Goal: Task Accomplishment & Management: Manage account settings

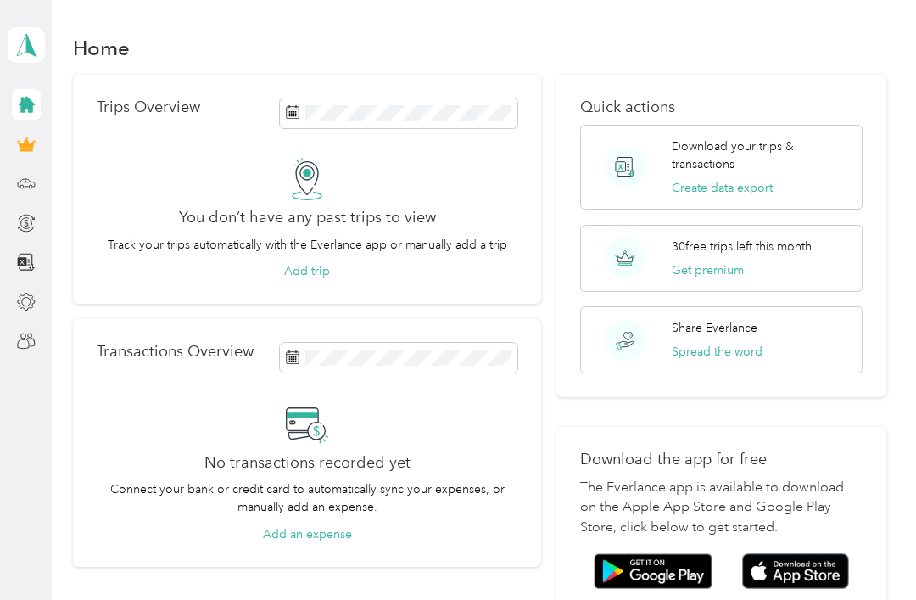
click at [12, 326] on div at bounding box center [26, 341] width 29 height 31
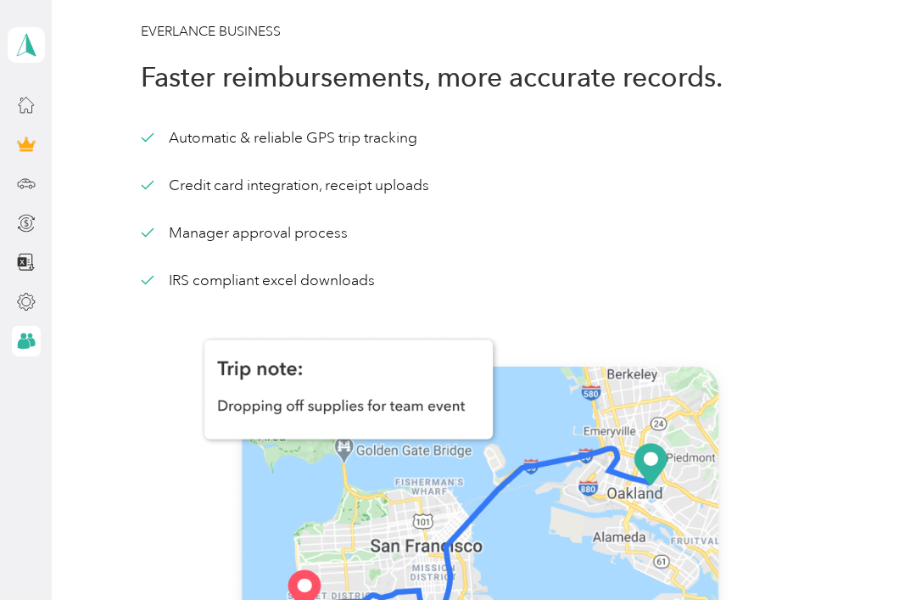
click at [17, 95] on icon at bounding box center [26, 104] width 19 height 19
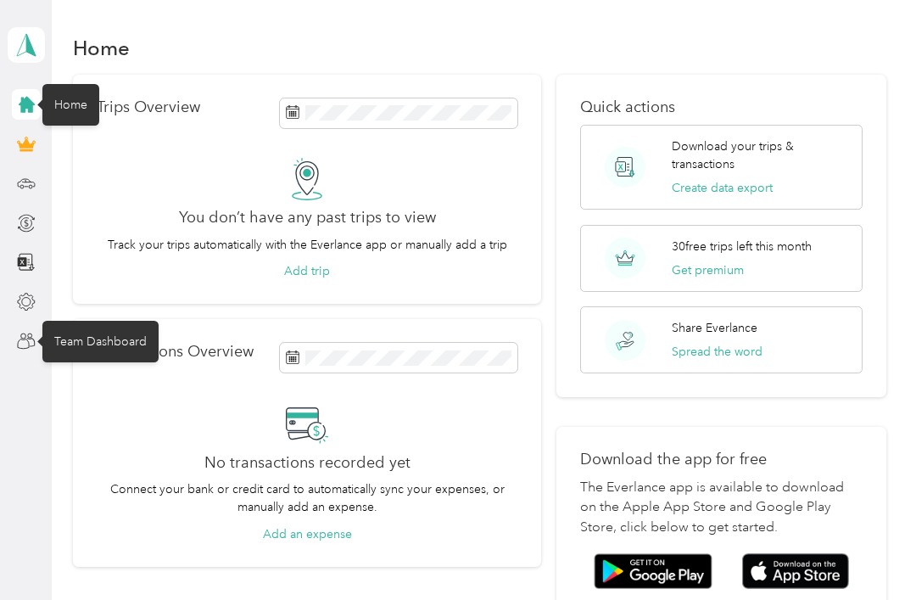
click at [32, 332] on icon at bounding box center [26, 341] width 19 height 19
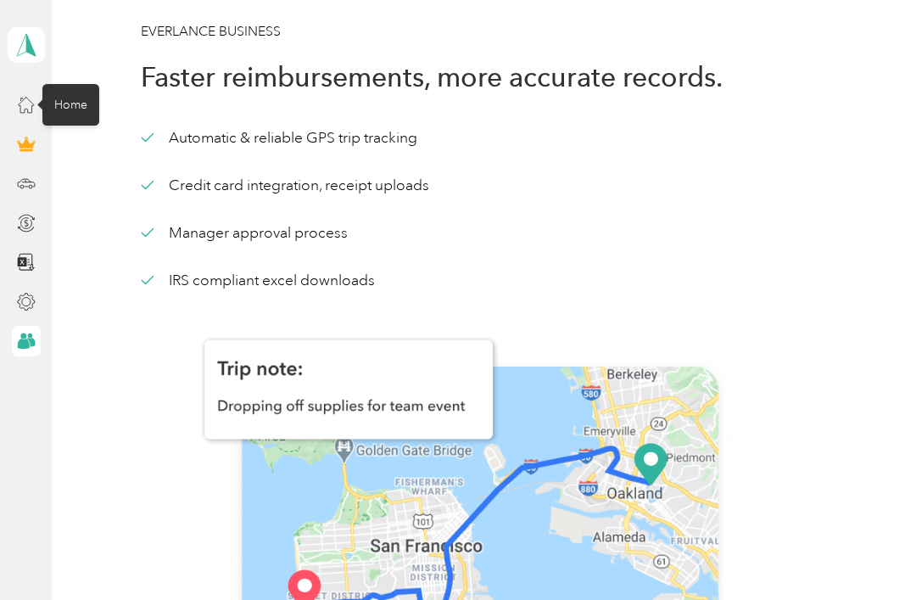
click at [63, 344] on div "Team Dashboard" at bounding box center [100, 341] width 116 height 42
click at [23, 47] on icon at bounding box center [26, 45] width 25 height 24
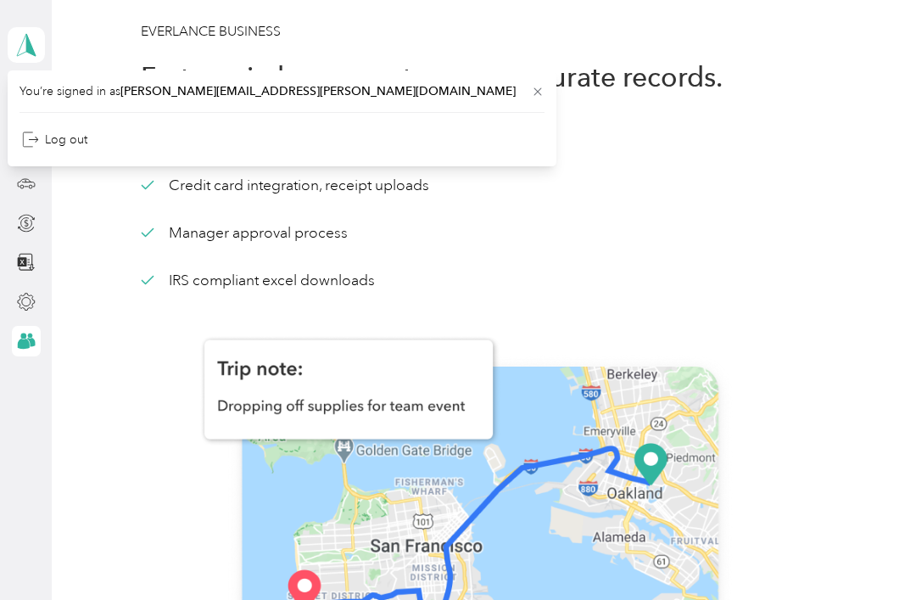
click at [20, 420] on aside "fred.hicks@adamsbev.com Personal dashboard" at bounding box center [26, 300] width 52 height 600
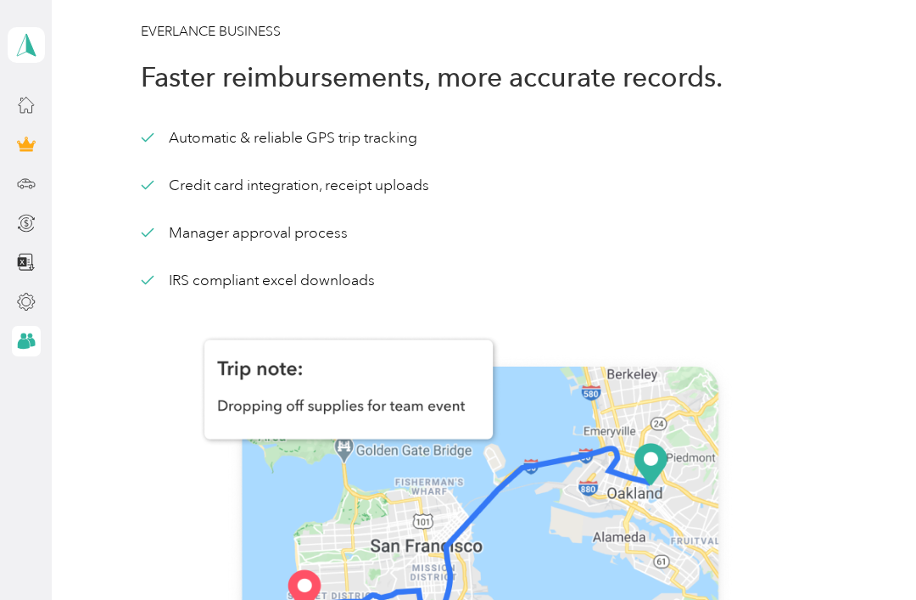
click at [23, 410] on aside "fred.hicks@adamsbev.com Personal dashboard" at bounding box center [26, 300] width 52 height 600
click at [12, 341] on div at bounding box center [26, 341] width 29 height 31
click at [25, 345] on icon at bounding box center [23, 343] width 12 height 10
click at [20, 349] on icon at bounding box center [26, 341] width 19 height 19
click at [12, 351] on div at bounding box center [26, 341] width 29 height 31
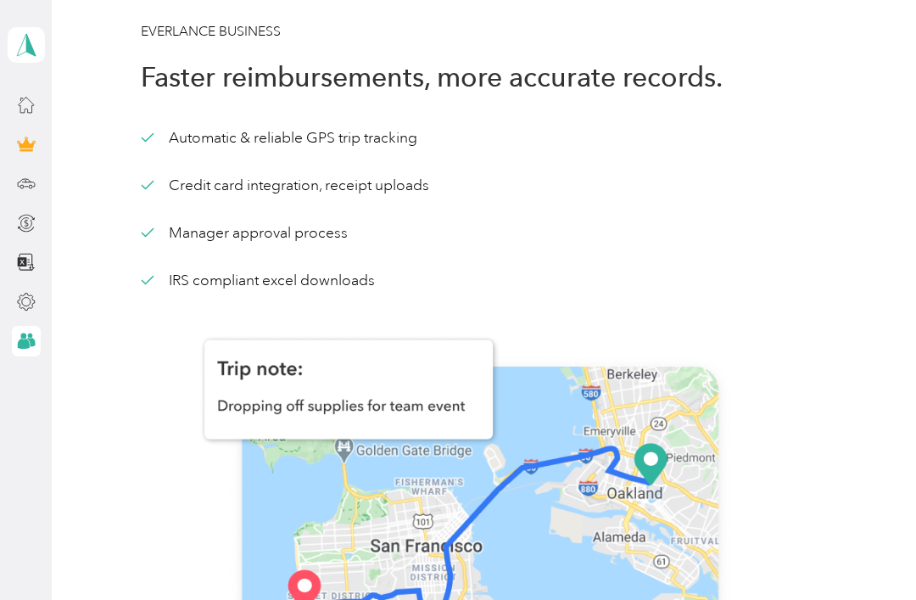
click at [12, 351] on div at bounding box center [26, 341] width 29 height 31
click at [455, 412] on img at bounding box center [480, 539] width 678 height 498
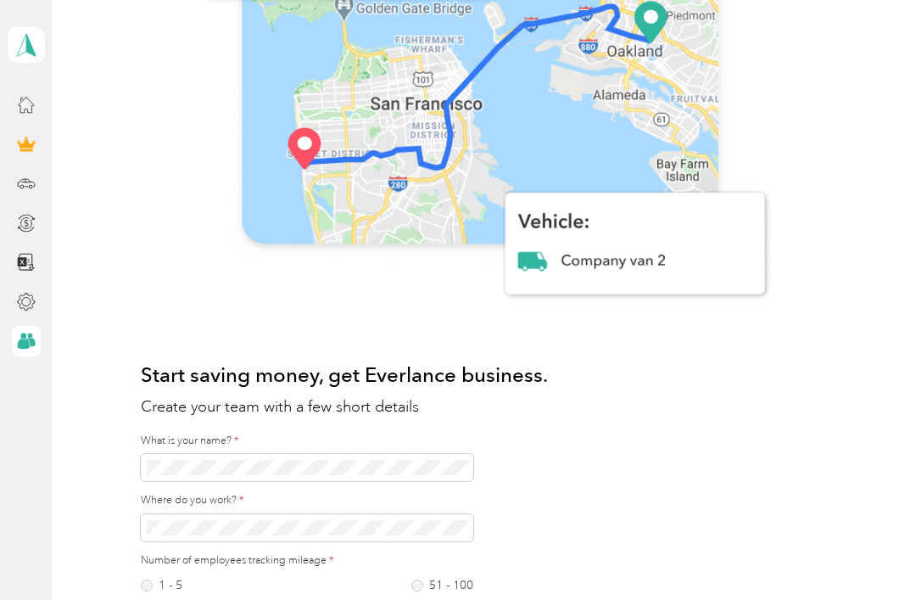
scroll to position [490, 0]
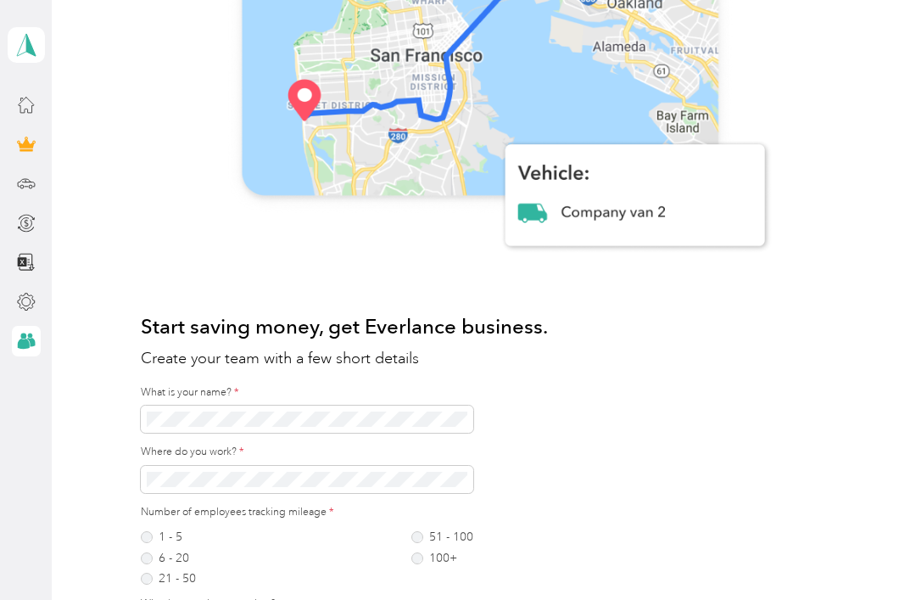
click at [640, 228] on img at bounding box center [480, 49] width 678 height 498
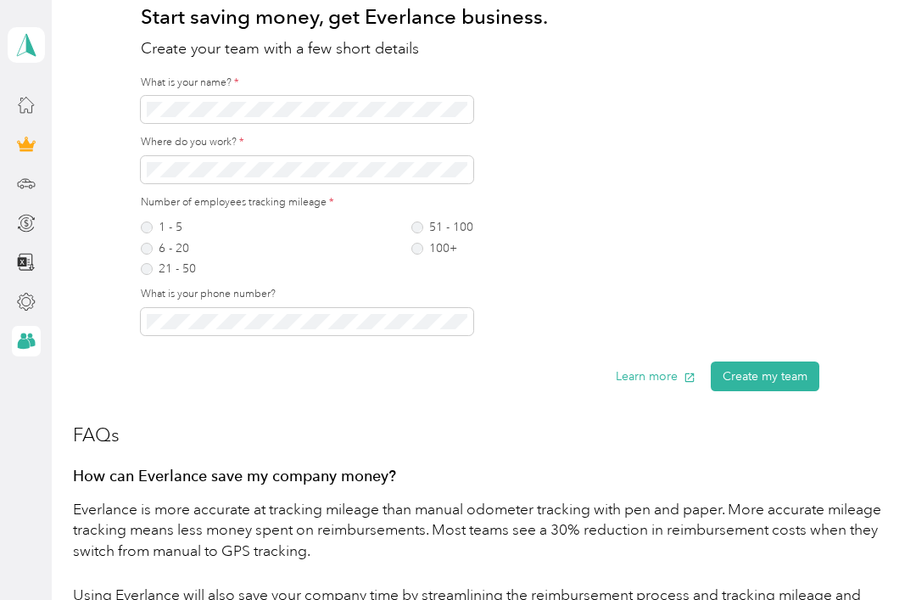
scroll to position [879, 0]
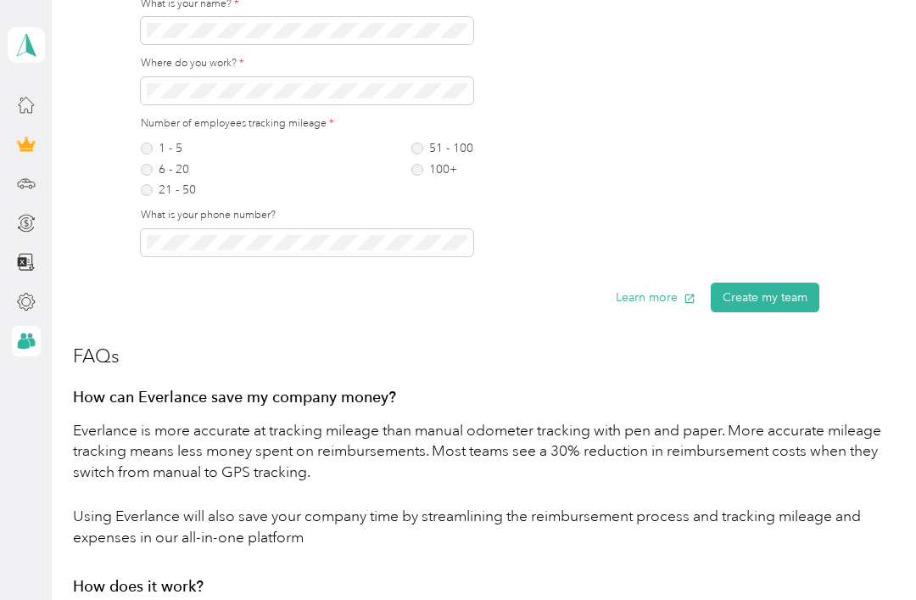
click at [770, 301] on button "Create my team" at bounding box center [765, 297] width 109 height 30
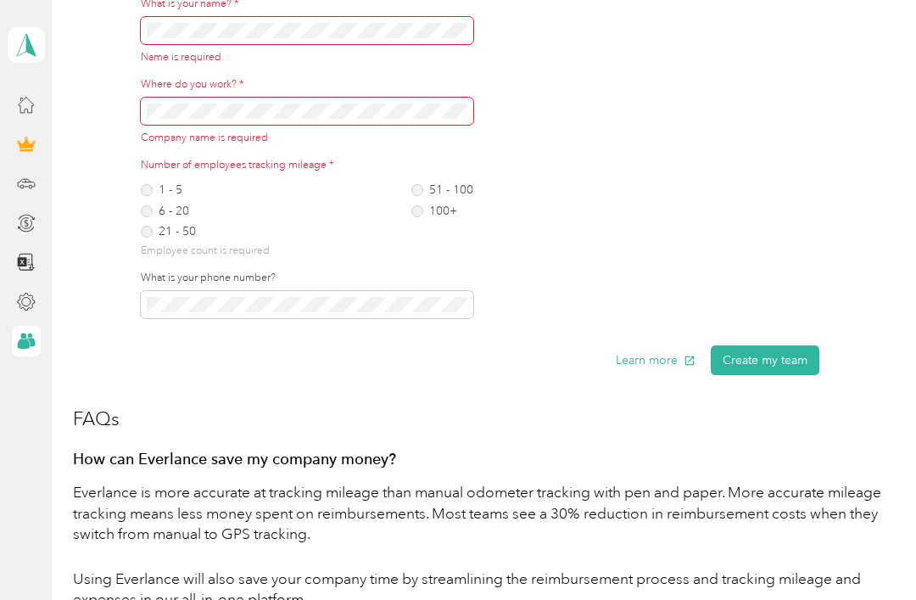
click at [790, 212] on div "Number of employees tracking mileage * 1 - 5 6 - 20 21 - 50 51 - 100 100+ Emplo…" at bounding box center [480, 244] width 678 height 173
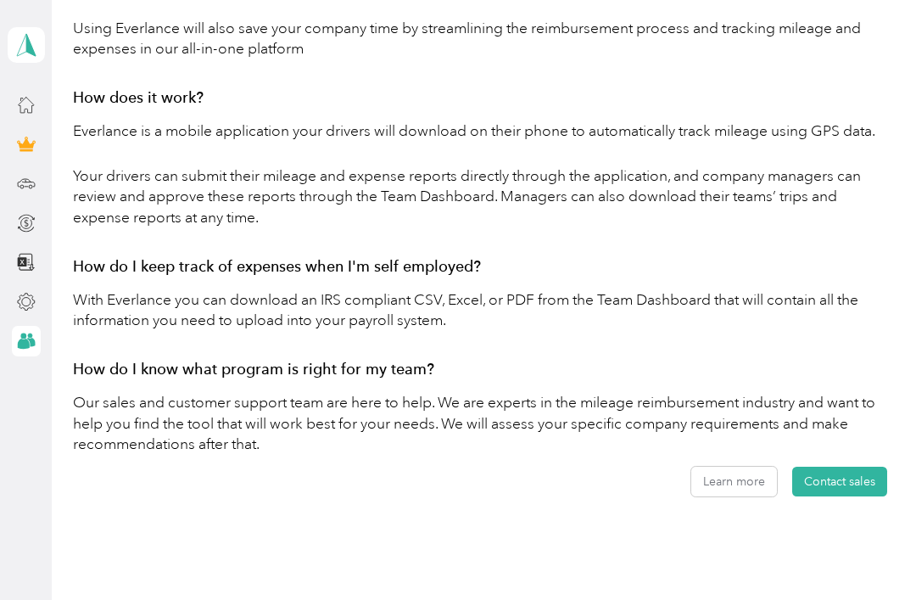
scroll to position [1428, 0]
click at [848, 475] on button "Contact sales" at bounding box center [839, 482] width 95 height 30
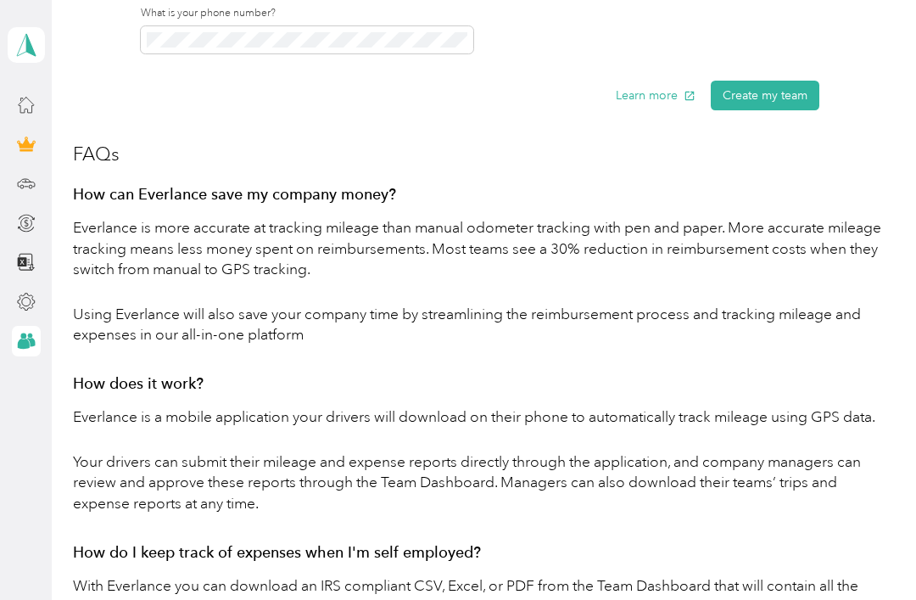
scroll to position [1117, 0]
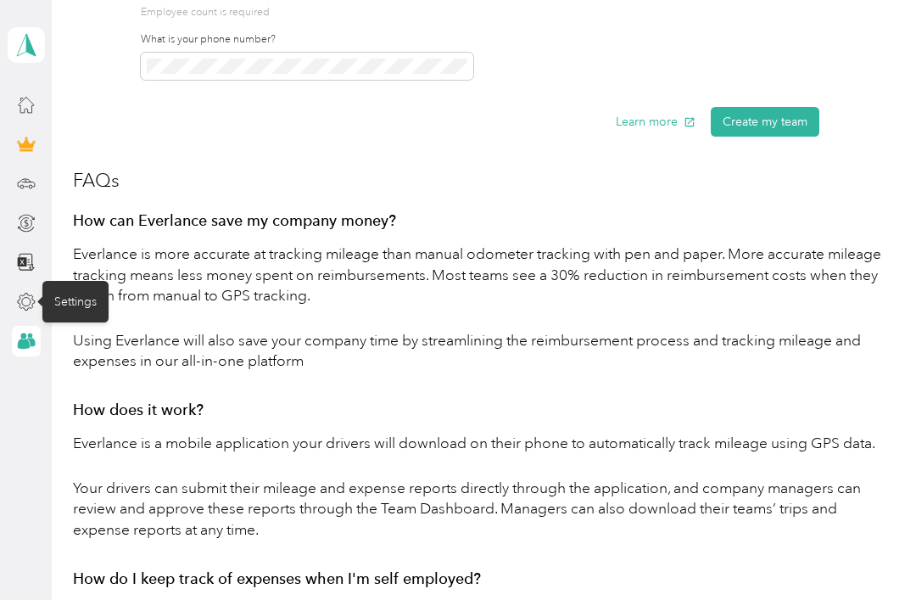
click at [64, 307] on div "Settings" at bounding box center [75, 302] width 66 height 42
click at [72, 301] on div "Settings" at bounding box center [75, 302] width 66 height 42
click at [79, 303] on div "Settings" at bounding box center [75, 302] width 66 height 42
click at [78, 302] on div "Settings" at bounding box center [75, 302] width 66 height 42
click at [70, 292] on div "Settings" at bounding box center [75, 302] width 66 height 42
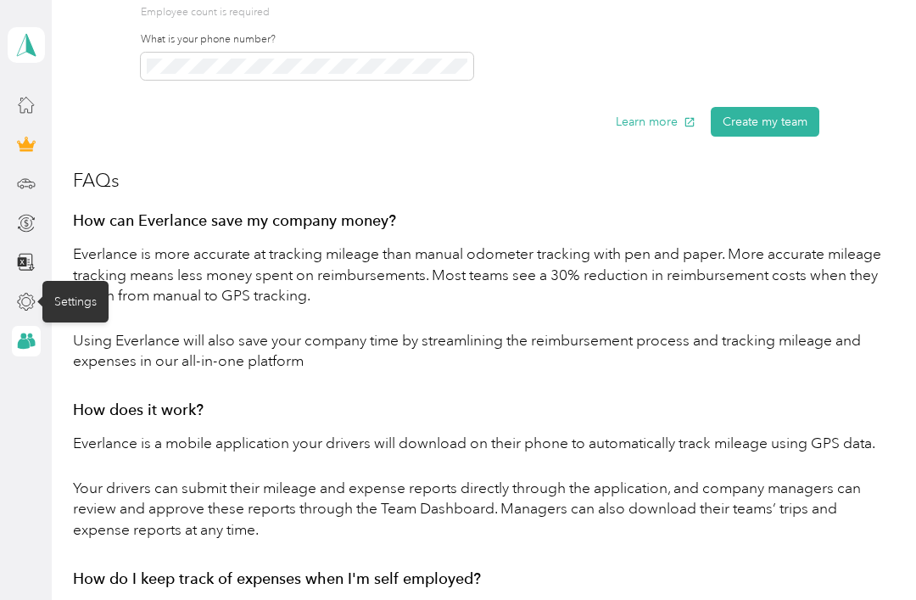
click at [59, 314] on div "Settings" at bounding box center [75, 302] width 66 height 42
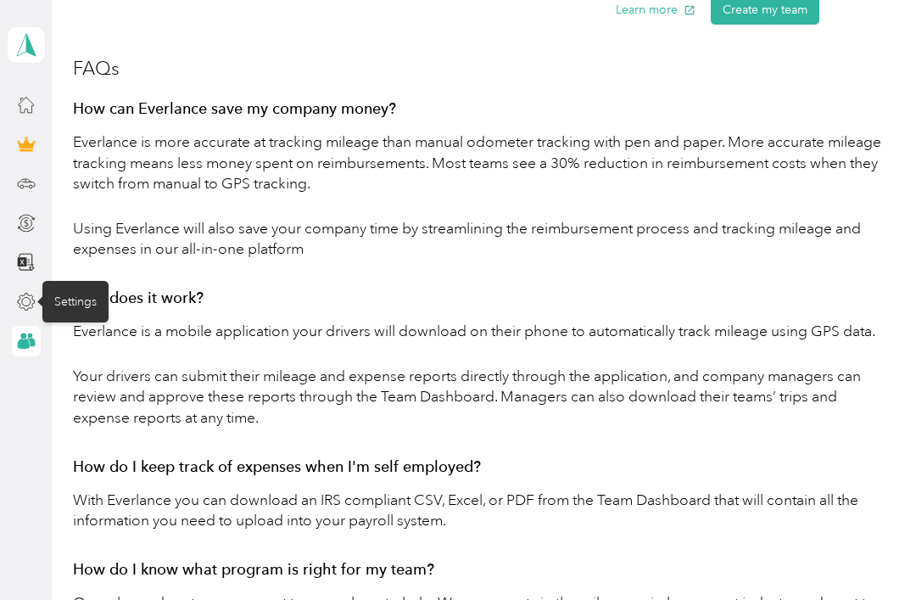
scroll to position [1358, 0]
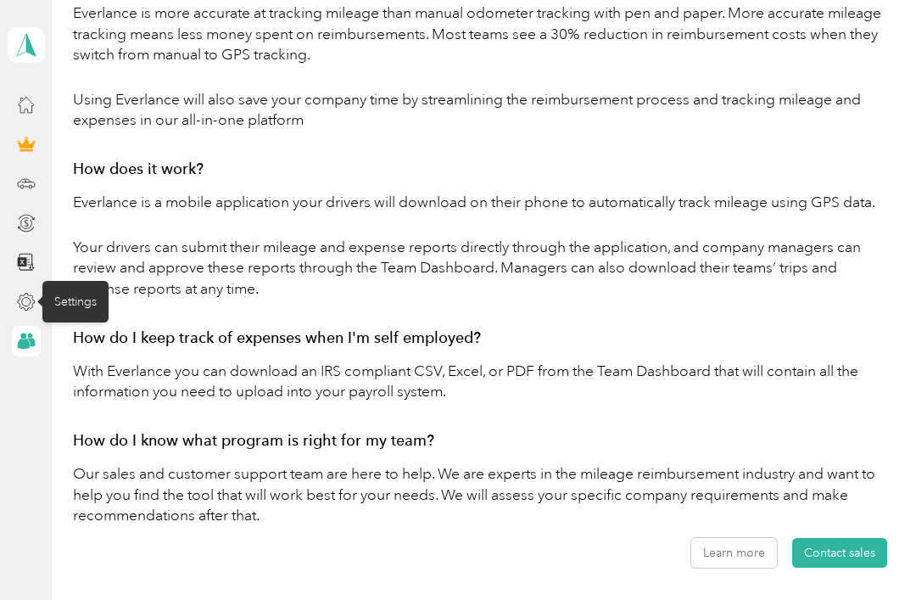
click at [76, 298] on div "Settings" at bounding box center [75, 302] width 66 height 42
click at [67, 300] on div "Settings" at bounding box center [75, 302] width 66 height 42
click at [757, 548] on button "Learn more" at bounding box center [734, 553] width 86 height 30
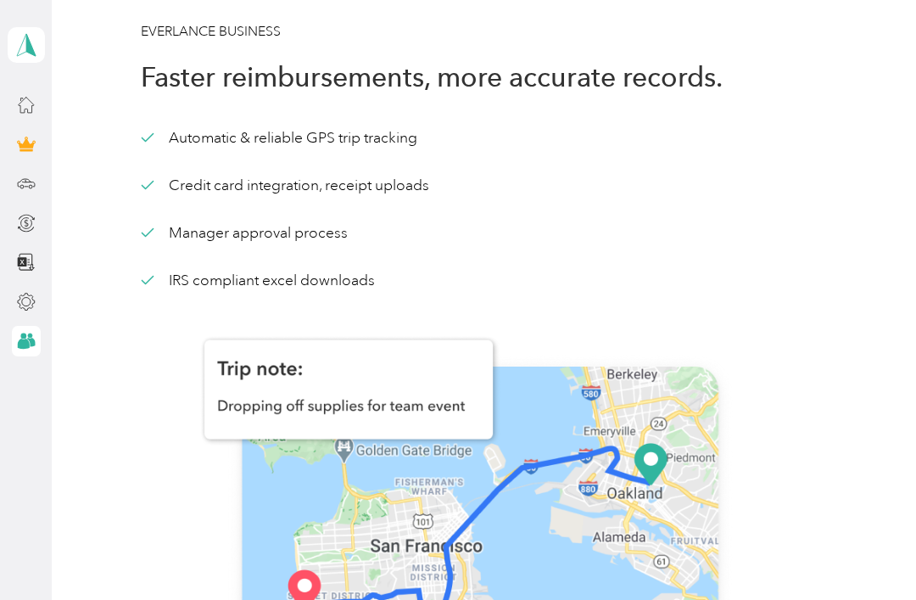
scroll to position [0, 0]
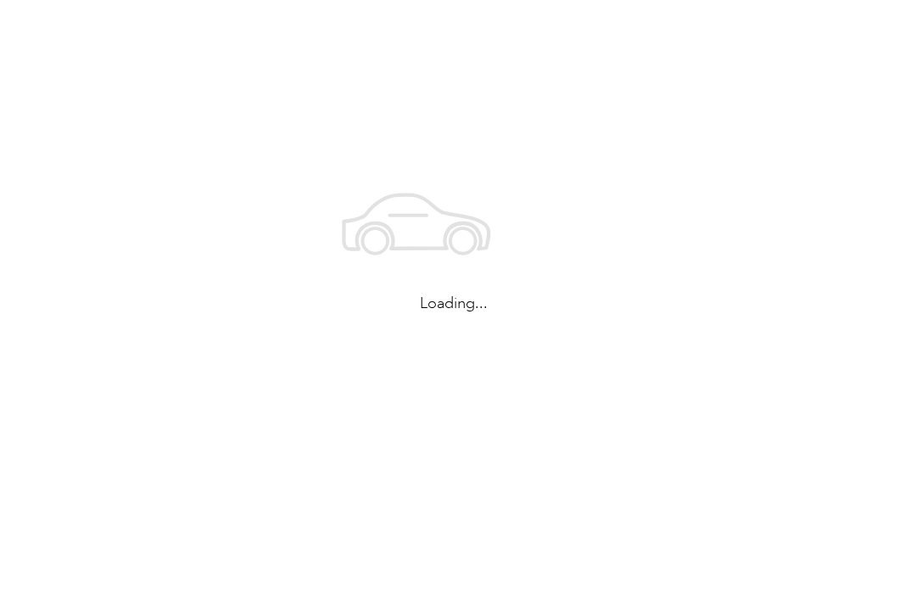
click at [760, 375] on div "Loading..." at bounding box center [453, 240] width 907 height 480
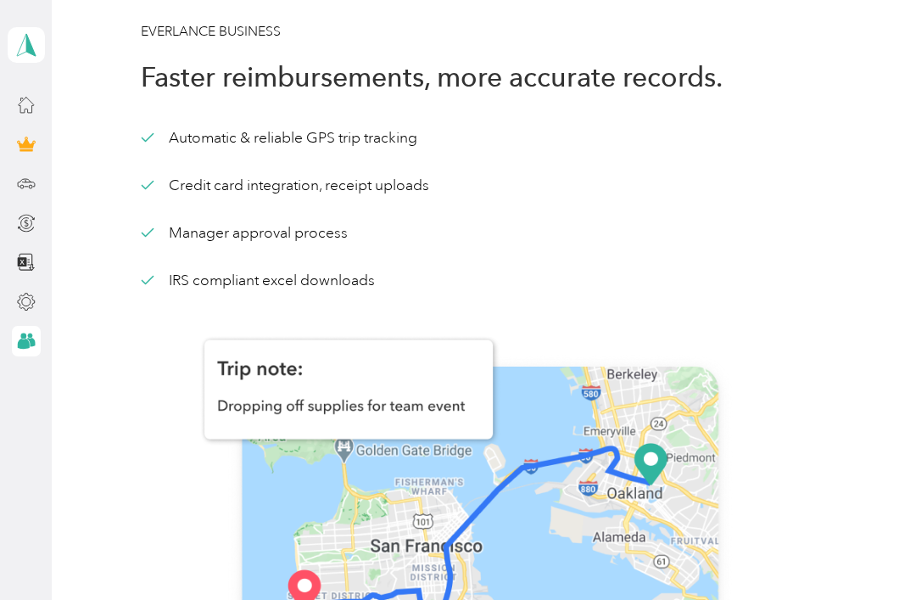
click at [455, 405] on img at bounding box center [480, 539] width 678 height 498
click at [455, 402] on img at bounding box center [480, 539] width 678 height 498
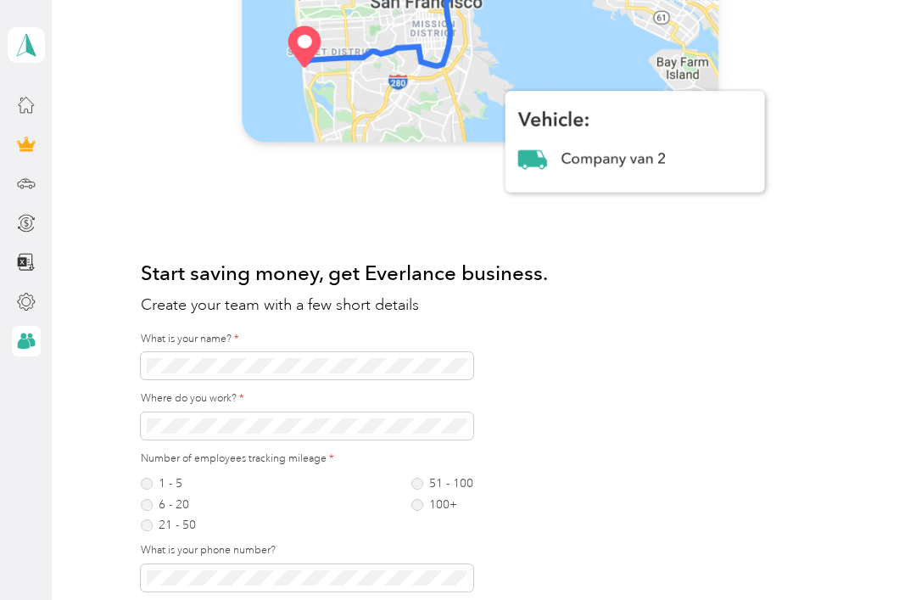
scroll to position [555, 0]
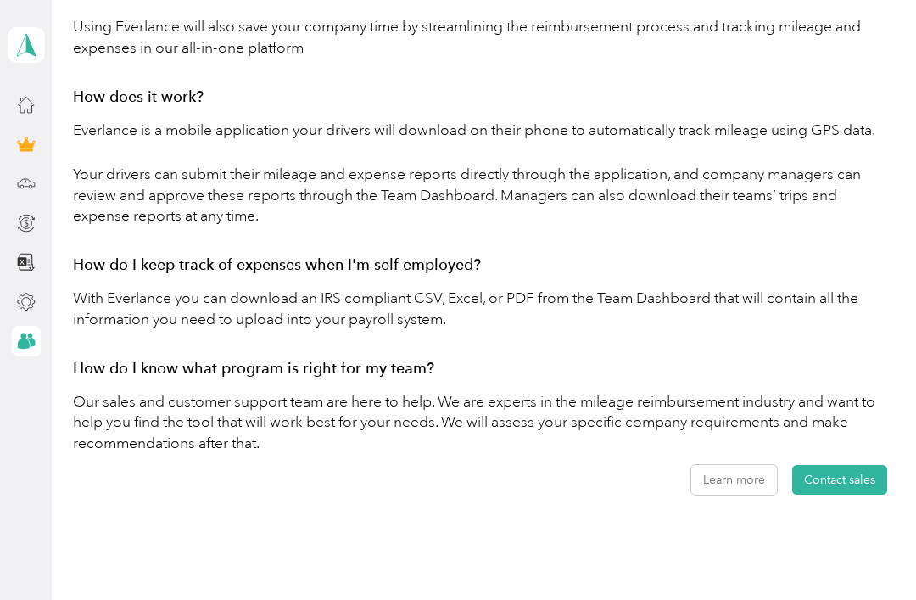
scroll to position [1367, 0]
click at [12, 263] on div at bounding box center [26, 262] width 29 height 31
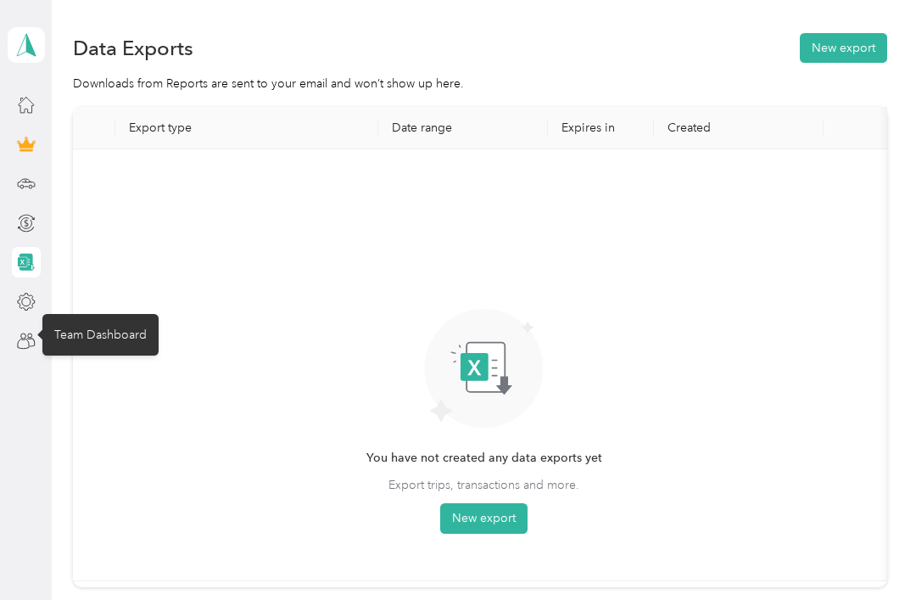
click at [24, 348] on icon at bounding box center [26, 341] width 19 height 19
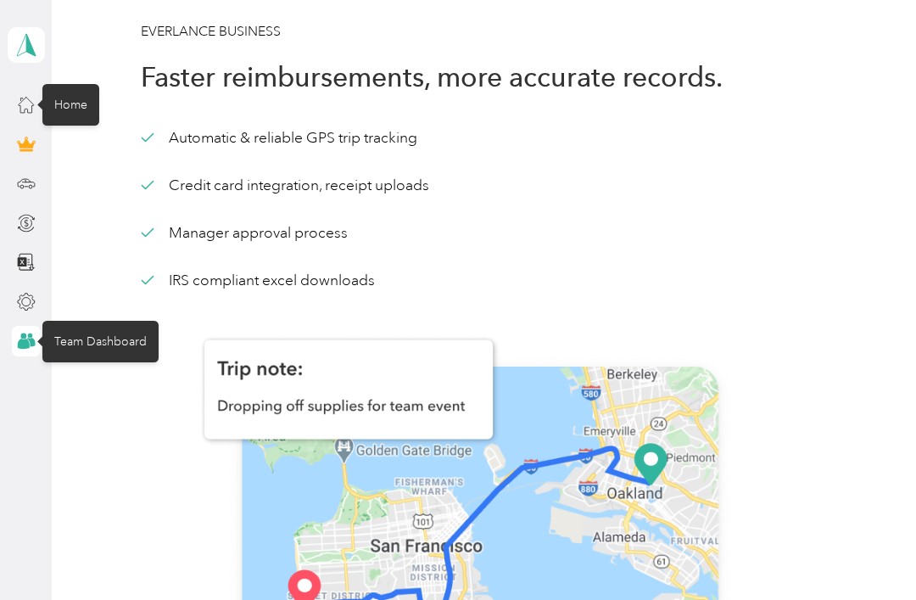
click at [25, 95] on icon at bounding box center [26, 104] width 19 height 19
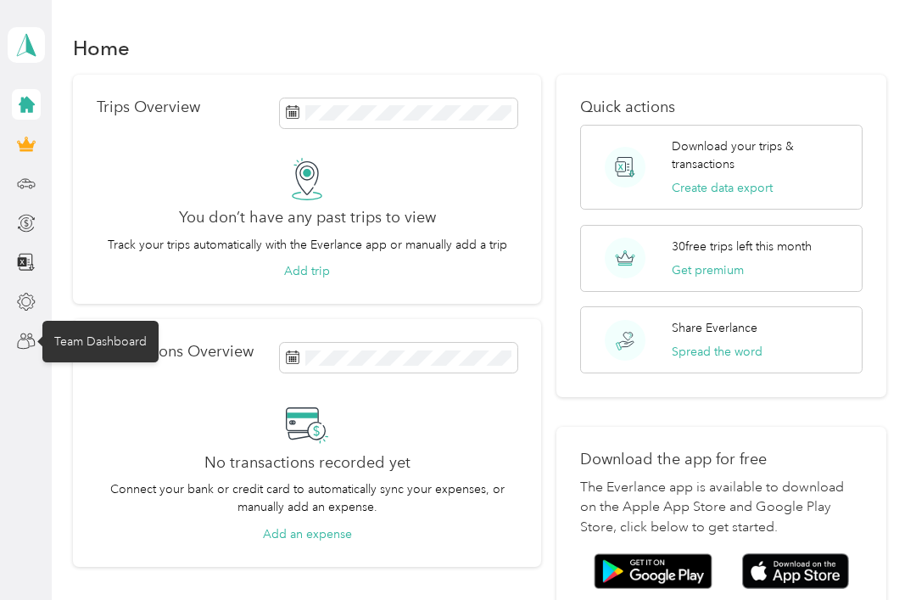
click at [744, 180] on button "Create data export" at bounding box center [722, 188] width 101 height 18
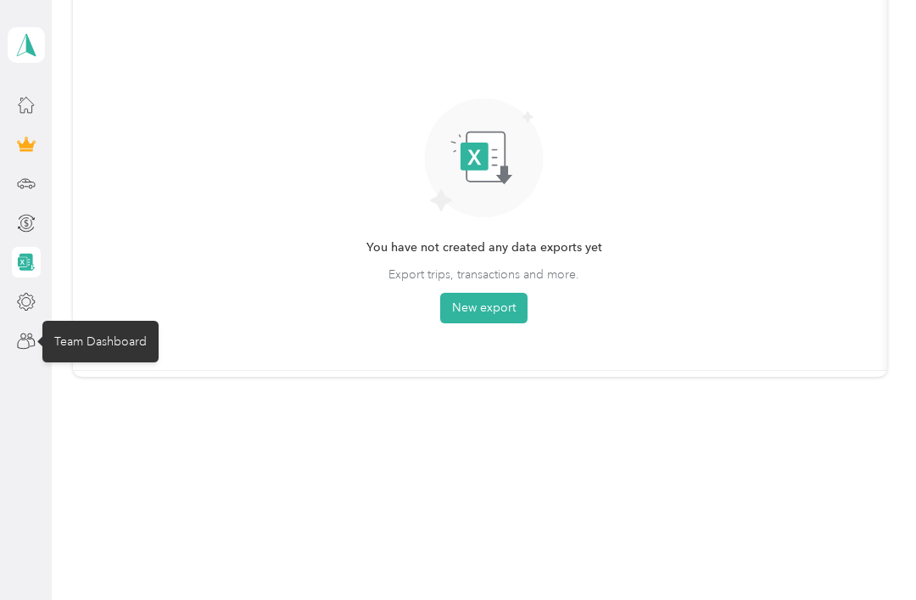
click at [79, 343] on div "Team Dashboard" at bounding box center [100, 342] width 116 height 42
click at [98, 321] on div "Team Dashboard" at bounding box center [100, 342] width 116 height 42
click at [161, 427] on div "Data Exports New export Downloads from Reports are sent to your email and won’t…" at bounding box center [480, 159] width 856 height 738
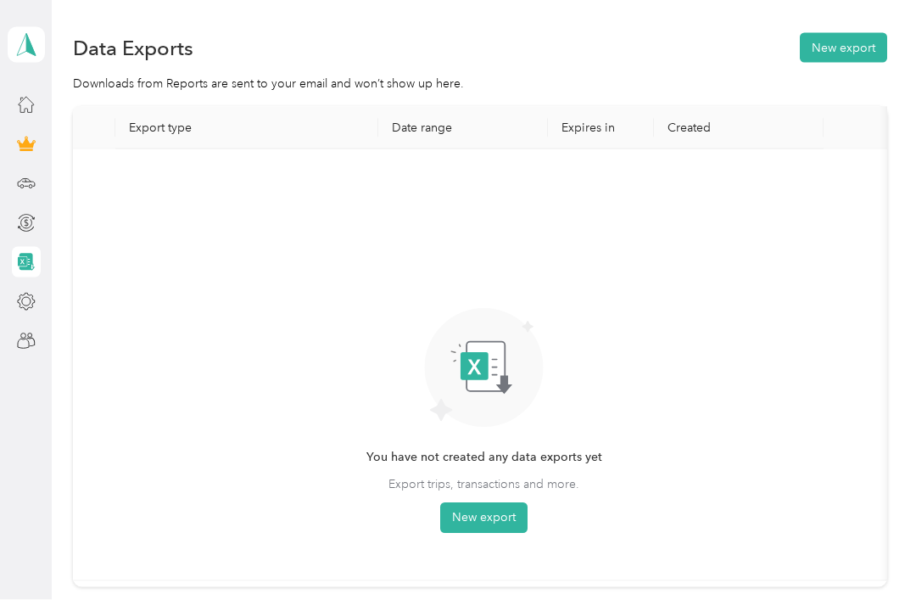
scroll to position [0, 0]
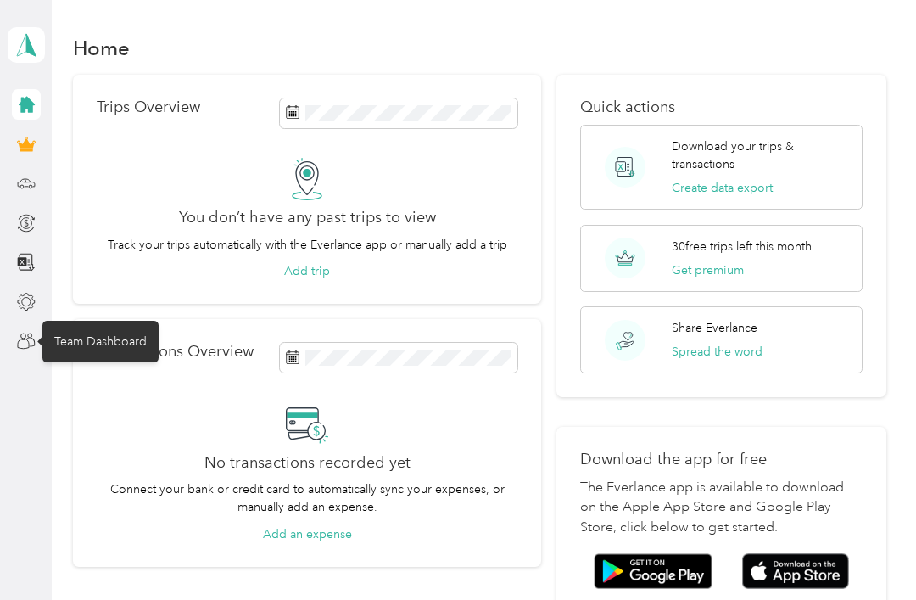
click at [30, 341] on icon at bounding box center [26, 341] width 19 height 19
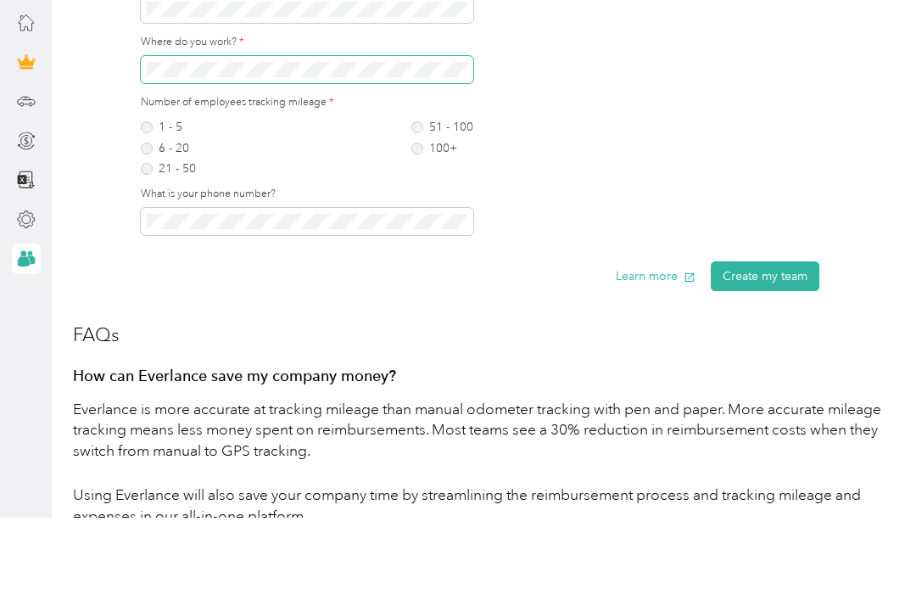
scroll to position [840, 0]
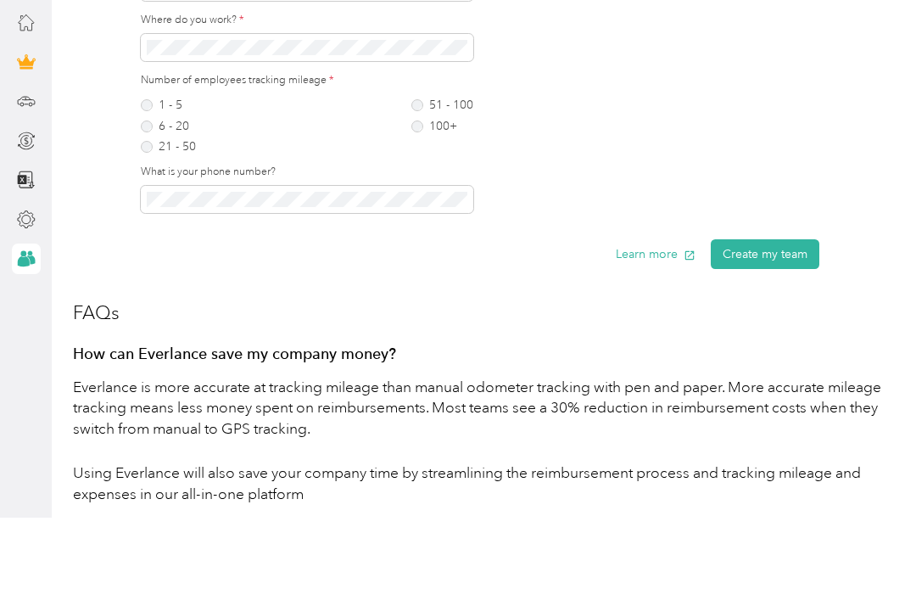
click at [147, 203] on label "6 - 20" at bounding box center [168, 209] width 55 height 12
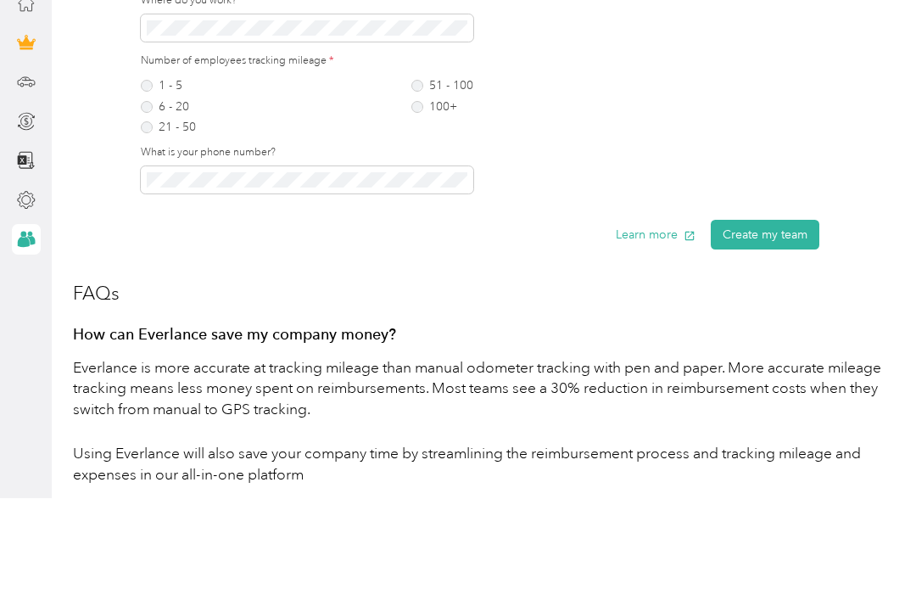
click at [794, 321] on button "Create my team" at bounding box center [765, 336] width 109 height 30
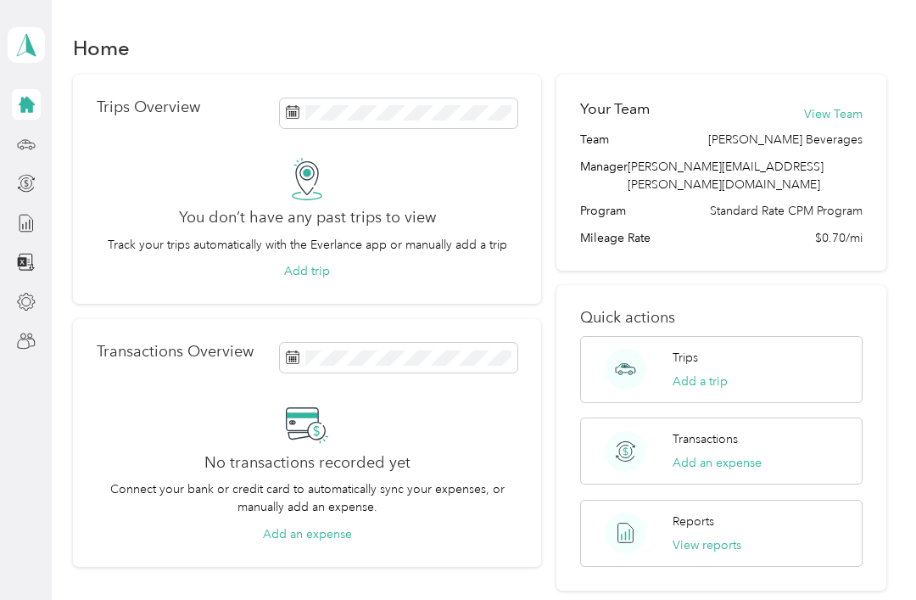
click at [837, 105] on button "View Team" at bounding box center [833, 114] width 59 height 18
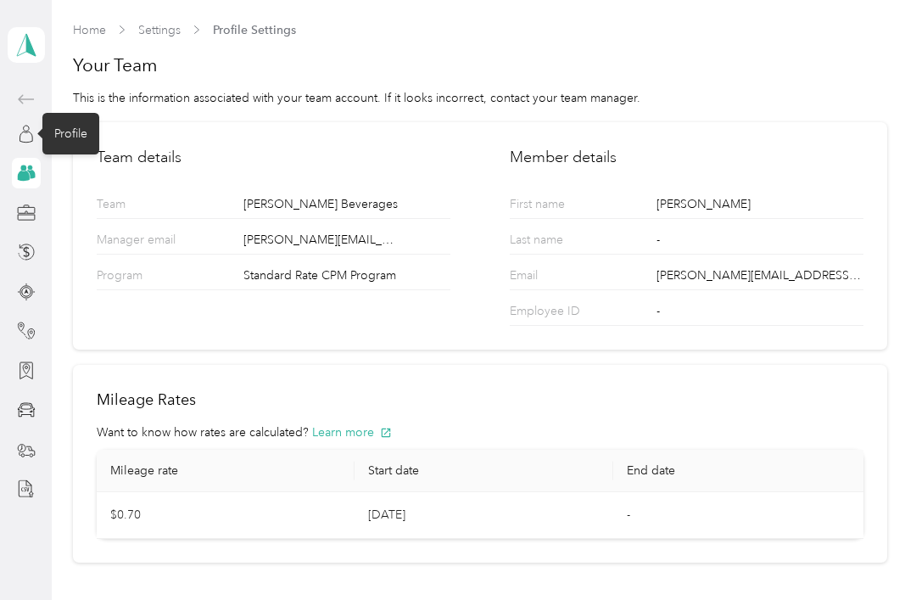
click at [32, 125] on icon at bounding box center [26, 134] width 19 height 19
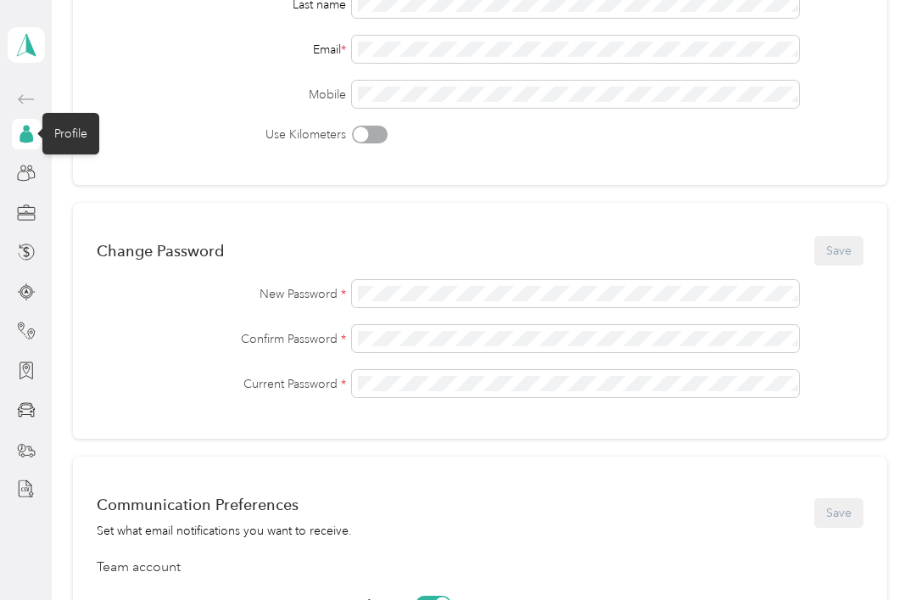
scroll to position [248, 0]
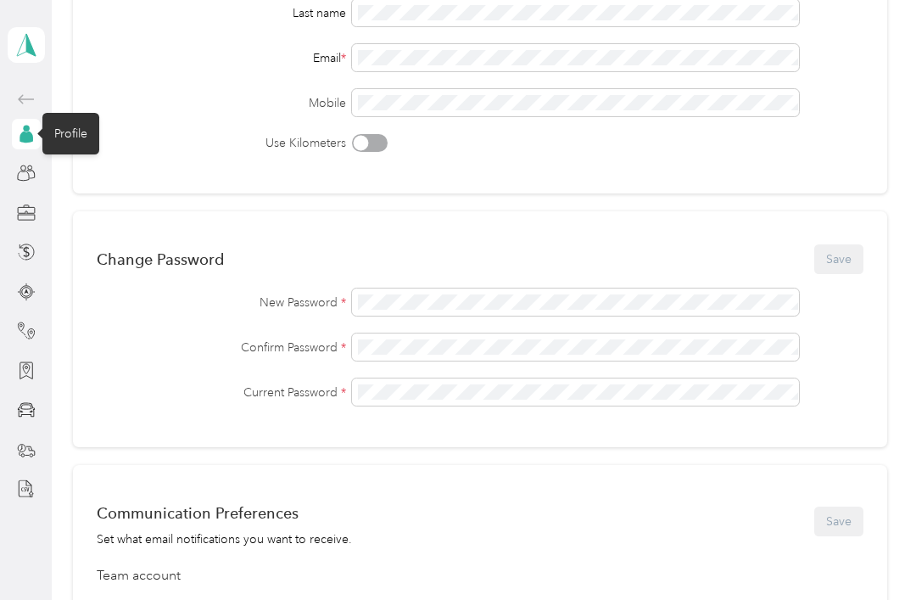
click at [832, 378] on div "Current Password *" at bounding box center [480, 391] width 767 height 27
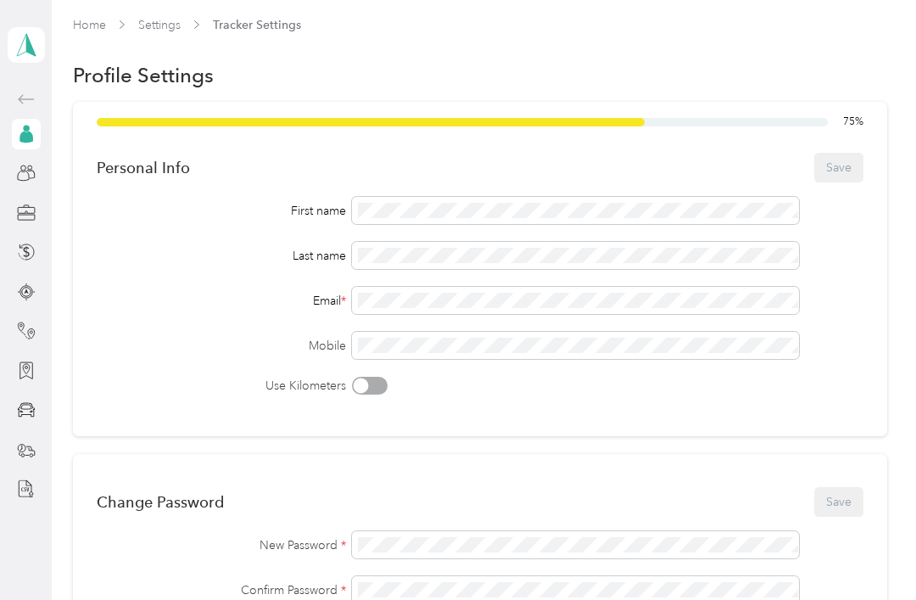
scroll to position [4, 0]
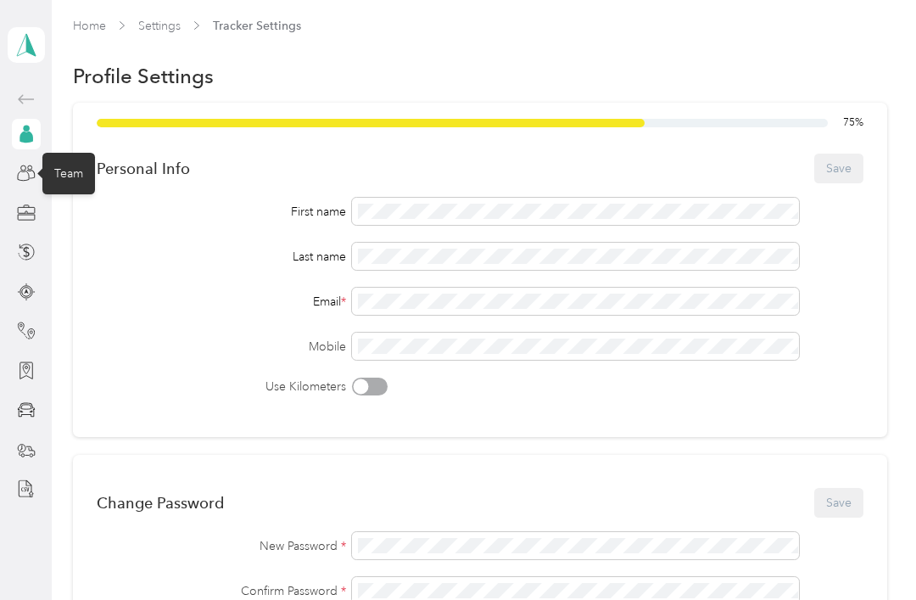
click at [70, 153] on div "Team" at bounding box center [68, 174] width 53 height 42
click at [34, 164] on icon at bounding box center [26, 173] width 19 height 19
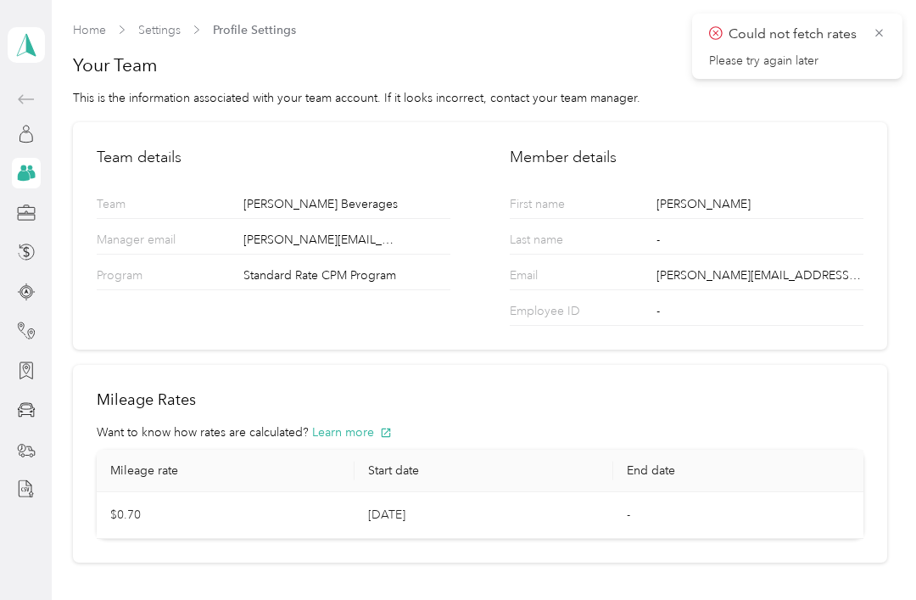
click at [66, 153] on div "Team" at bounding box center [68, 174] width 53 height 42
click at [31, 170] on icon at bounding box center [30, 174] width 8 height 8
click at [97, 24] on link "Home" at bounding box center [89, 30] width 33 height 14
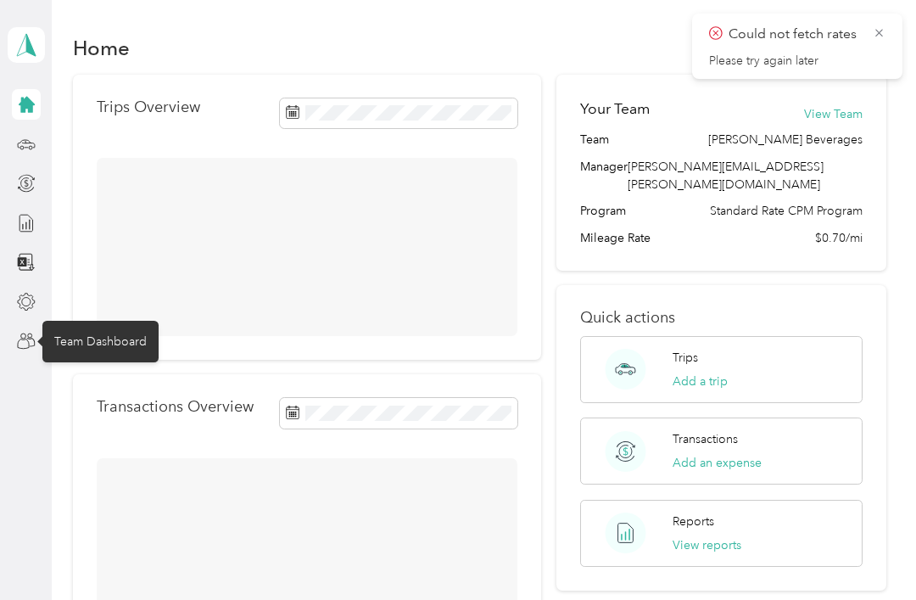
click at [32, 349] on icon at bounding box center [26, 341] width 19 height 19
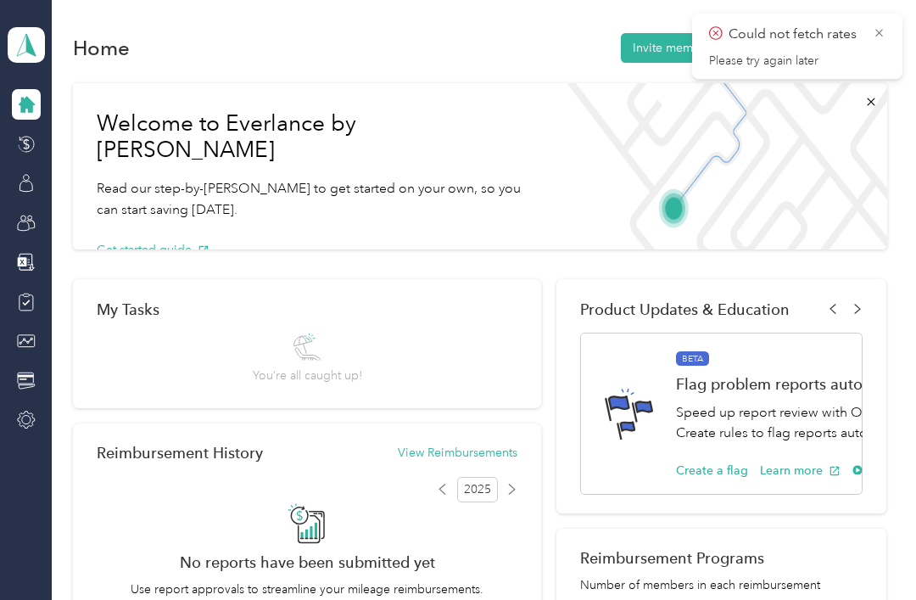
click at [868, 25] on span "Could not fetch rates" at bounding box center [797, 34] width 176 height 21
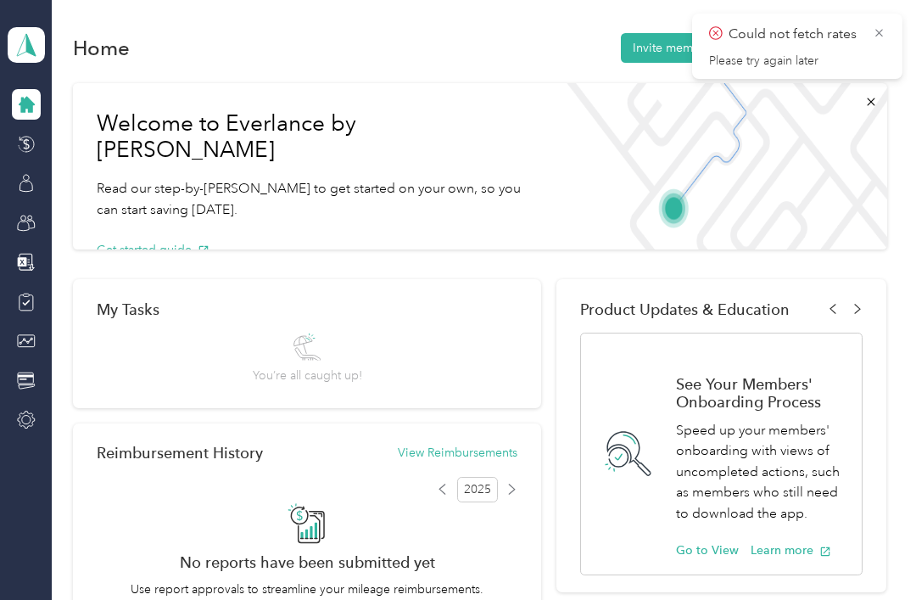
click at [862, 26] on span "Could not fetch rates" at bounding box center [797, 34] width 176 height 21
click at [864, 28] on span "Could not fetch rates" at bounding box center [797, 34] width 176 height 21
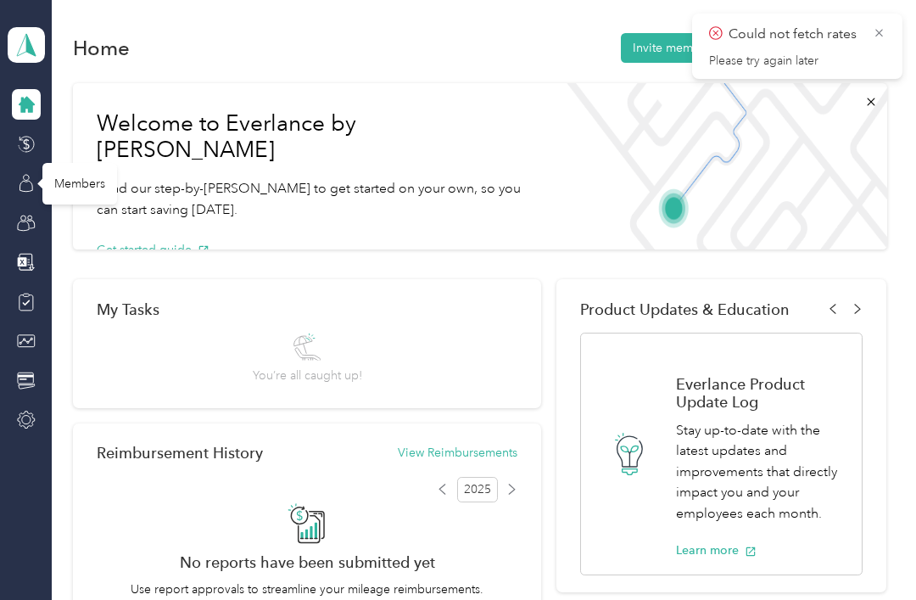
click at [86, 187] on div "Members" at bounding box center [79, 184] width 75 height 42
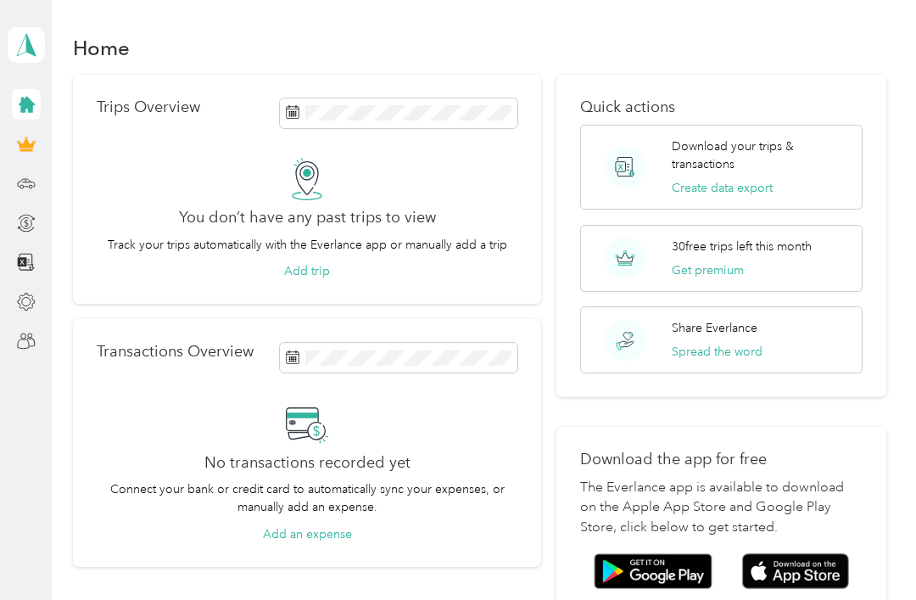
click at [21, 338] on icon at bounding box center [26, 341] width 19 height 19
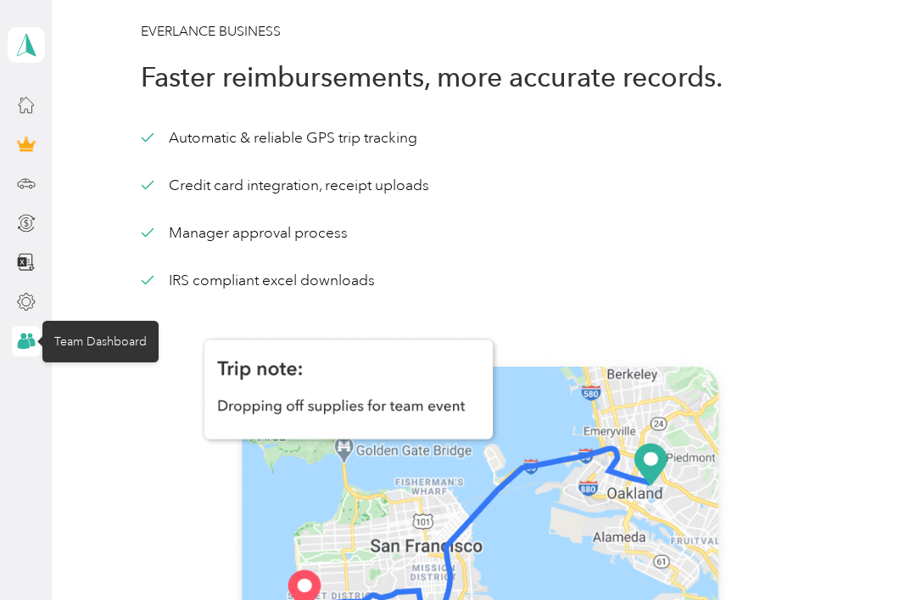
click at [421, 409] on img at bounding box center [480, 539] width 678 height 498
click at [420, 408] on img at bounding box center [480, 539] width 678 height 498
click at [411, 401] on img at bounding box center [480, 539] width 678 height 498
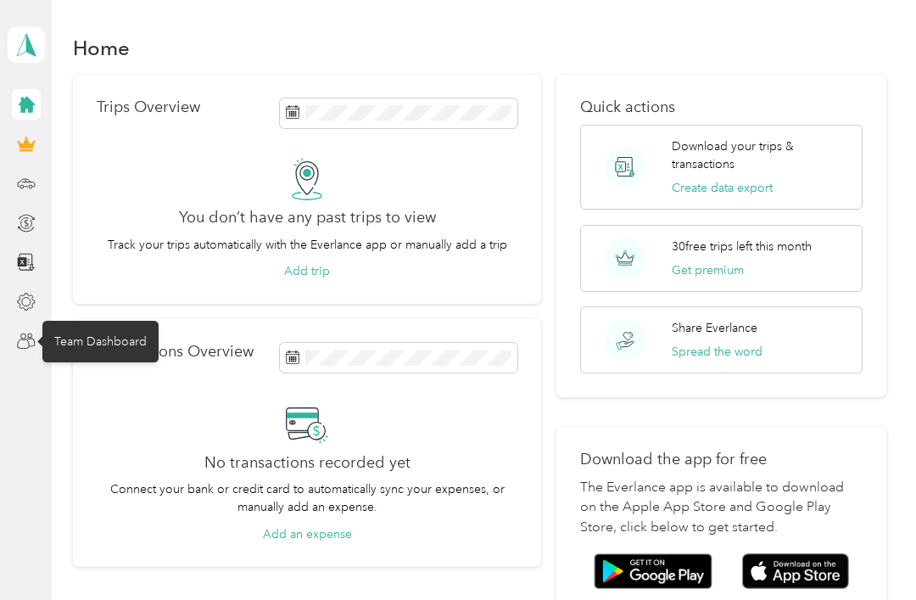
click at [77, 350] on div "Team Dashboard" at bounding box center [100, 342] width 116 height 42
click at [70, 334] on div "Team Dashboard" at bounding box center [100, 342] width 116 height 42
click at [69, 329] on div "Team Dashboard" at bounding box center [100, 342] width 116 height 42
click at [12, 349] on div at bounding box center [26, 341] width 29 height 31
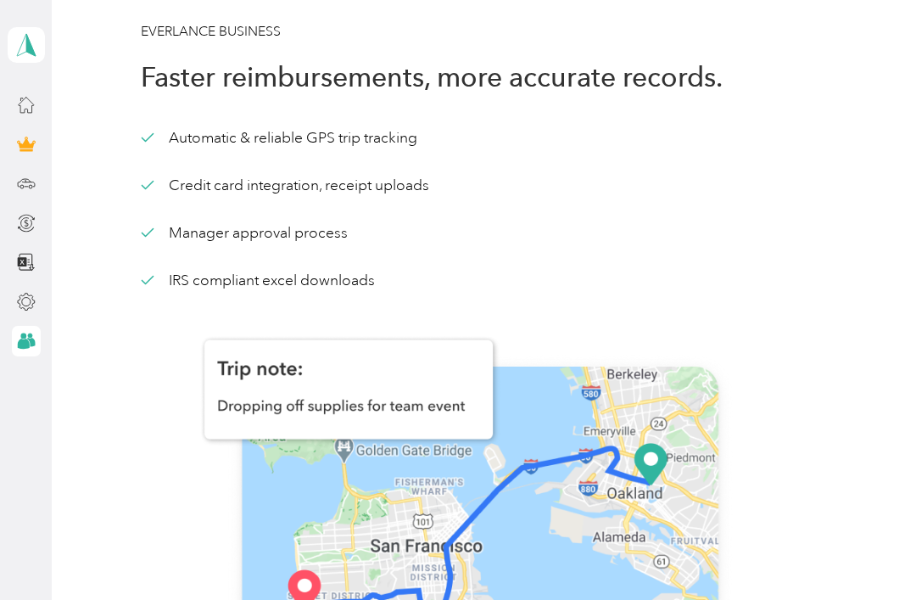
click at [12, 336] on div at bounding box center [26, 341] width 29 height 31
click at [23, 333] on circle at bounding box center [23, 336] width 6 height 6
click at [21, 337] on circle at bounding box center [23, 336] width 6 height 6
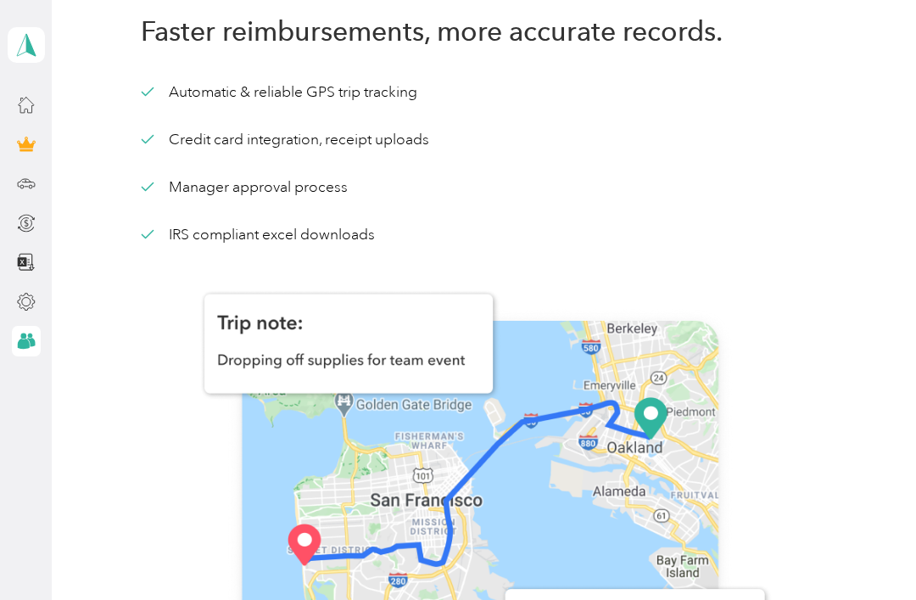
scroll to position [25, 0]
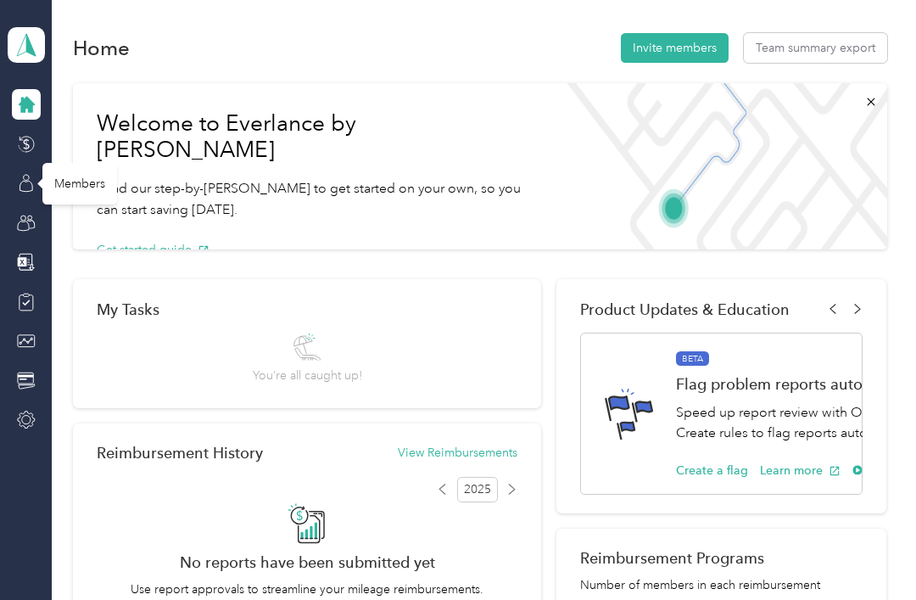
click at [85, 181] on div "Members" at bounding box center [79, 184] width 75 height 42
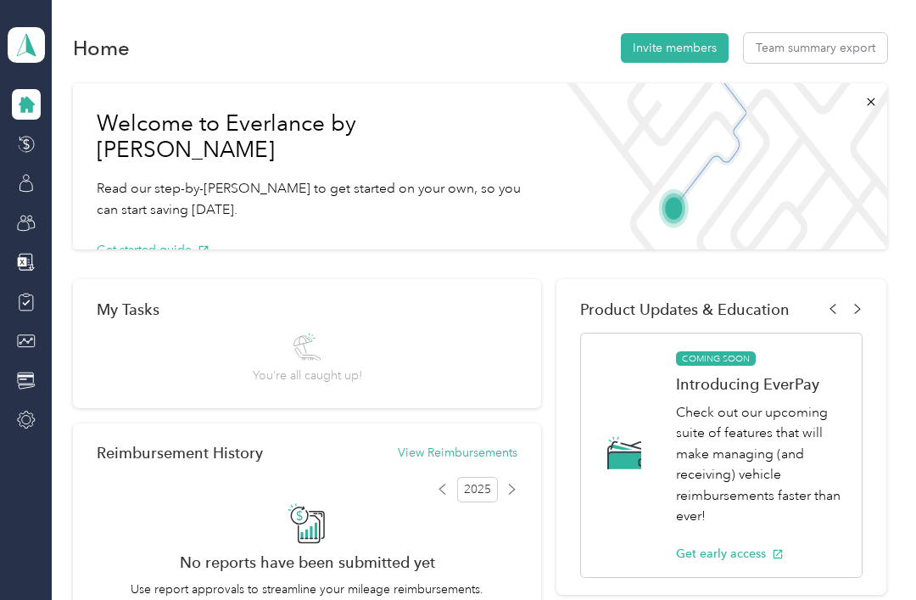
click at [524, 86] on div "Welcome to Everlance by Motus Read our step-by-[PERSON_NAME] to get started on …" at bounding box center [314, 166] width 482 height 166
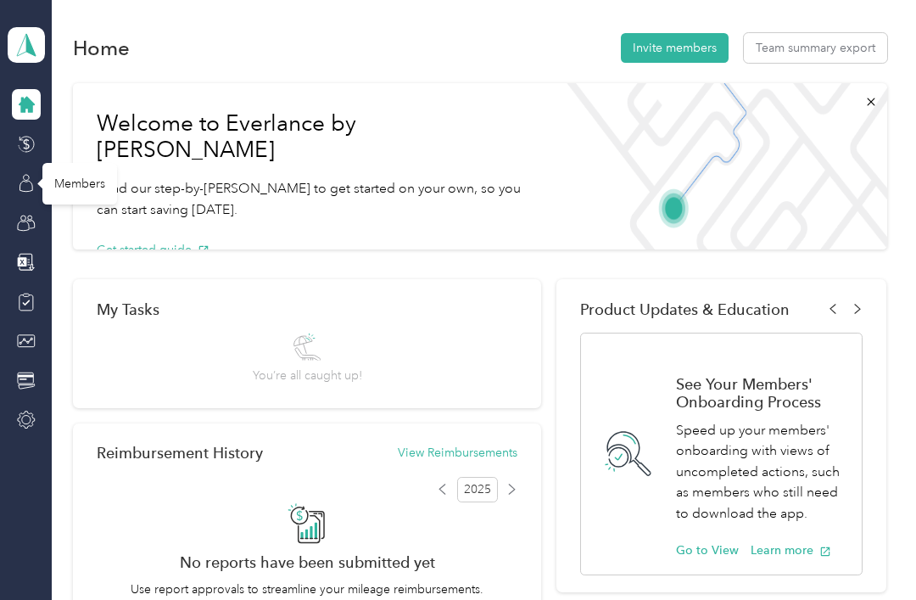
click at [22, 183] on icon at bounding box center [26, 183] width 19 height 19
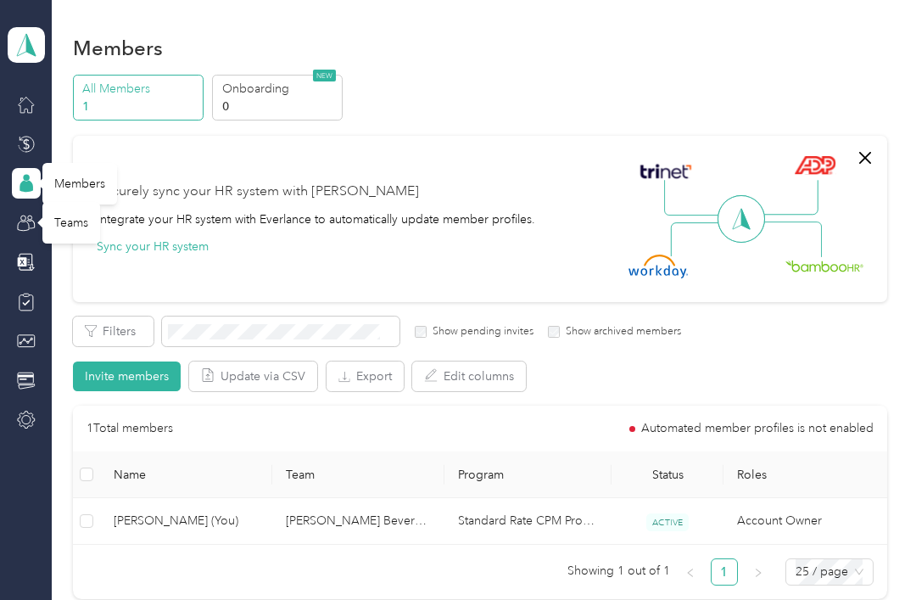
click at [75, 220] on div "Teams" at bounding box center [71, 223] width 58 height 42
click at [66, 223] on div "Teams" at bounding box center [71, 223] width 58 height 42
click at [27, 226] on icon at bounding box center [26, 223] width 19 height 19
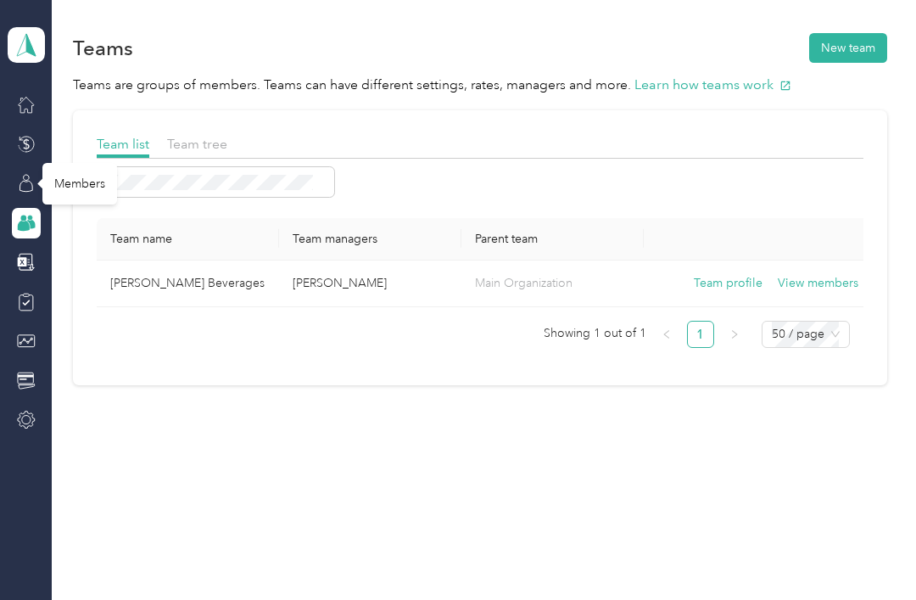
click at [83, 220] on div "Teams" at bounding box center [71, 223] width 58 height 42
click at [812, 280] on button "View members" at bounding box center [818, 283] width 81 height 19
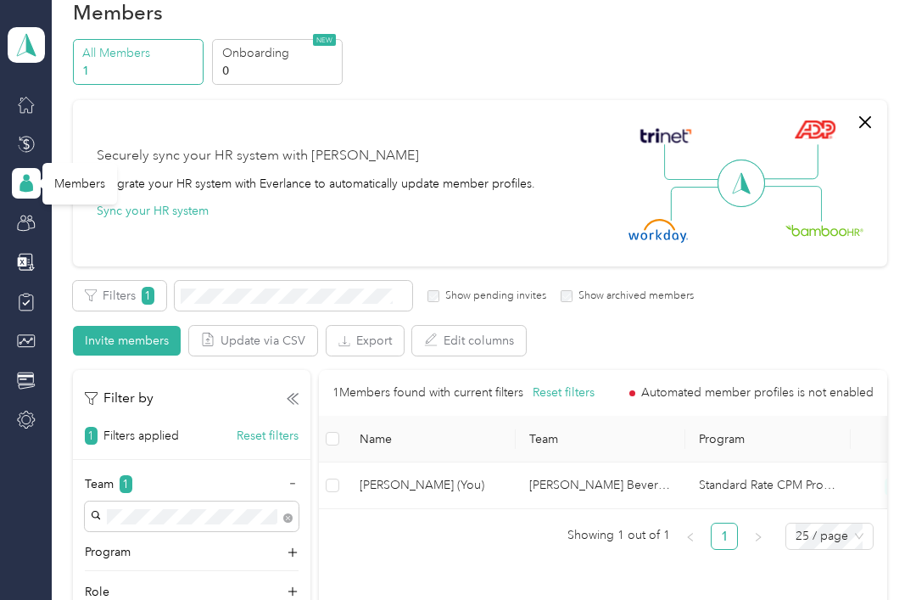
scroll to position [36, 0]
click at [859, 201] on div "Securely sync your HR system with Everlance Integrate your HR system with Everl…" at bounding box center [480, 182] width 814 height 166
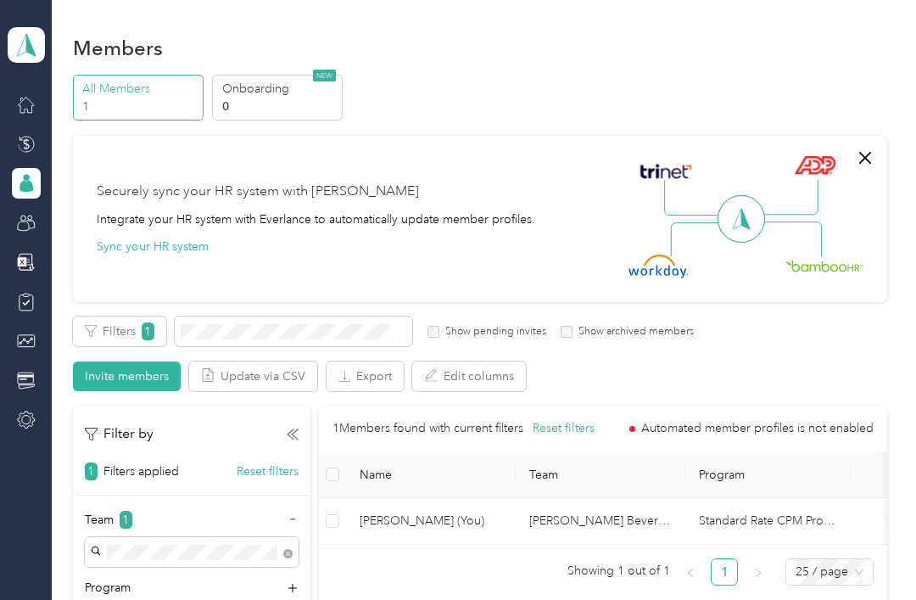
scroll to position [0, 0]
click at [159, 245] on button "Sync your HR system" at bounding box center [153, 246] width 112 height 18
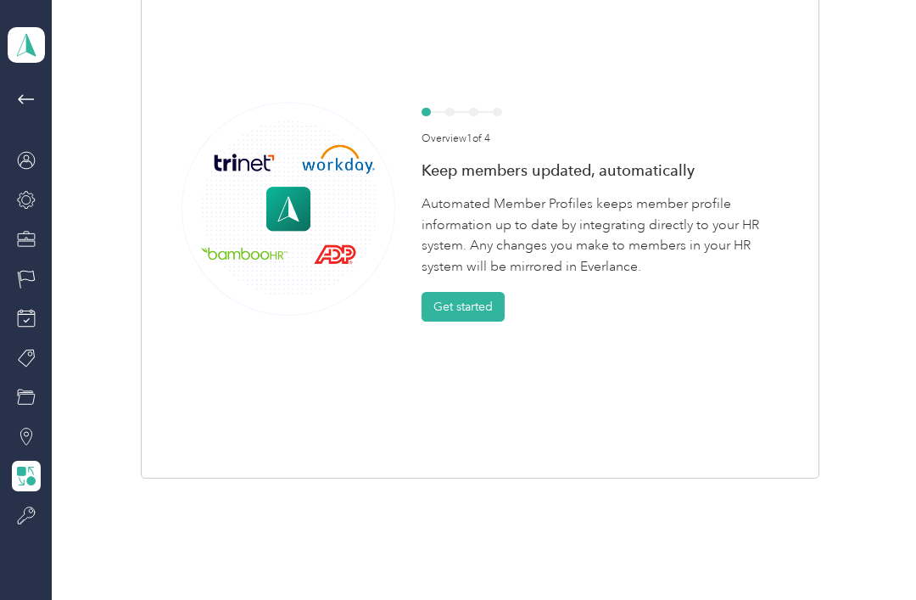
scroll to position [197, 0]
click at [500, 307] on button "Get started" at bounding box center [462, 308] width 83 height 30
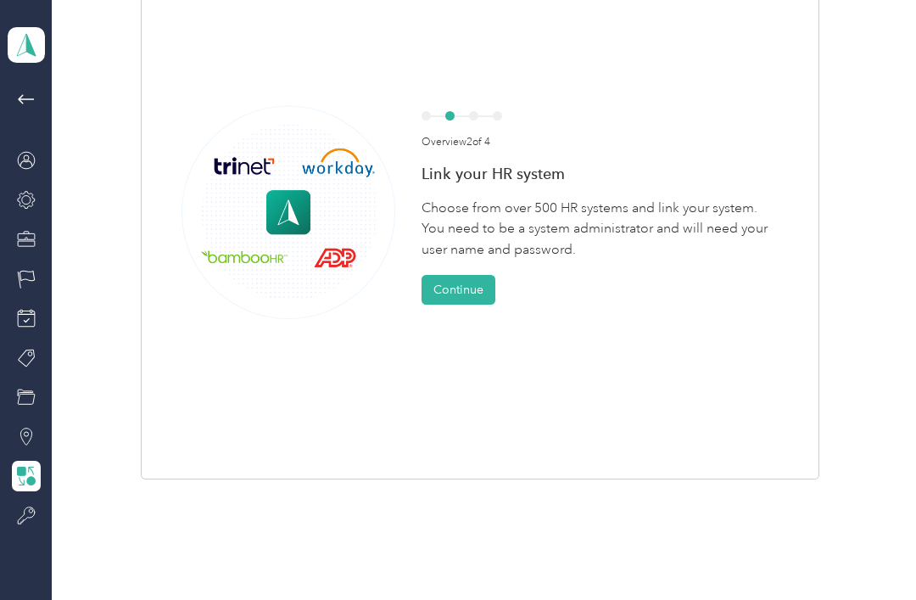
click at [474, 276] on button "Continue" at bounding box center [458, 290] width 74 height 30
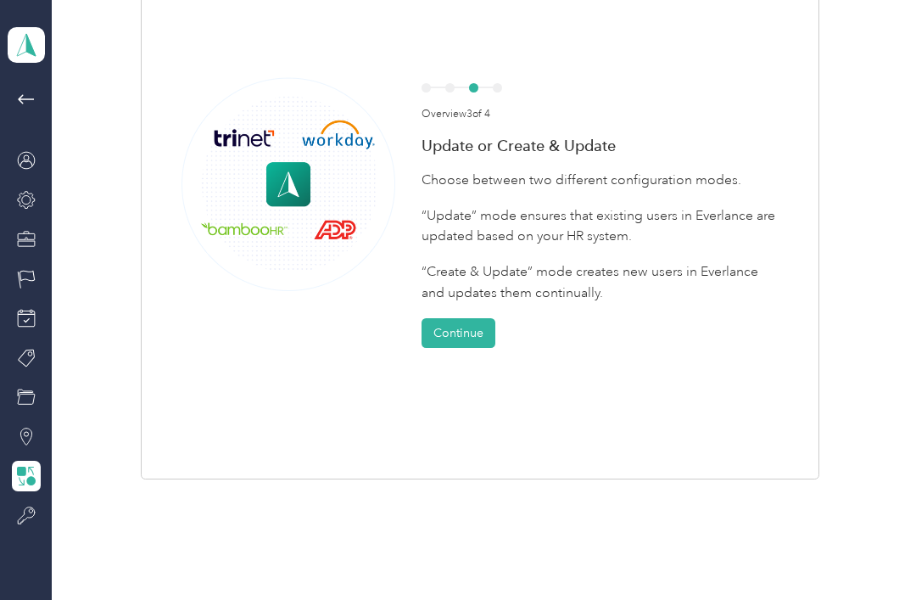
click at [477, 332] on button "Continue" at bounding box center [458, 333] width 74 height 30
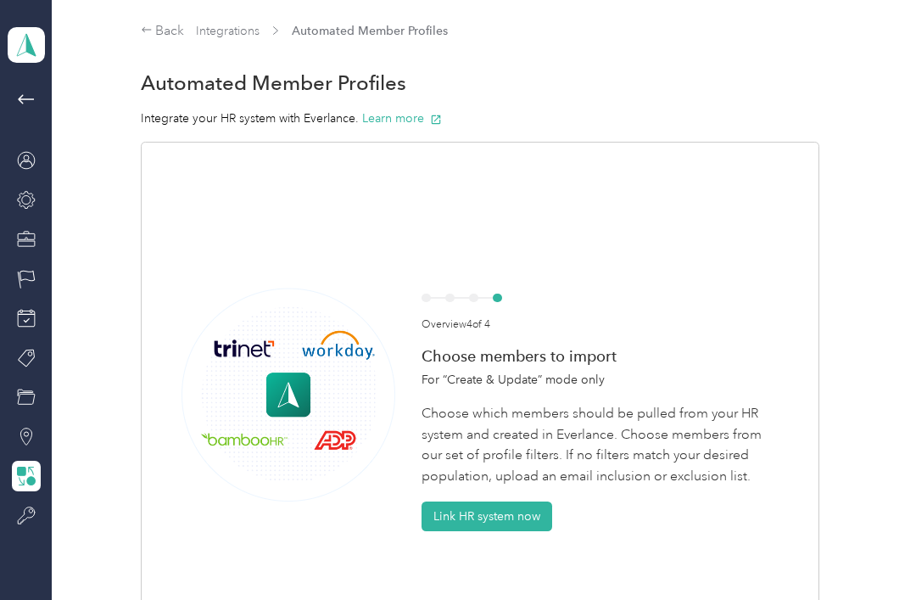
scroll to position [0, 0]
click at [158, 36] on div "Back" at bounding box center [163, 31] width 44 height 20
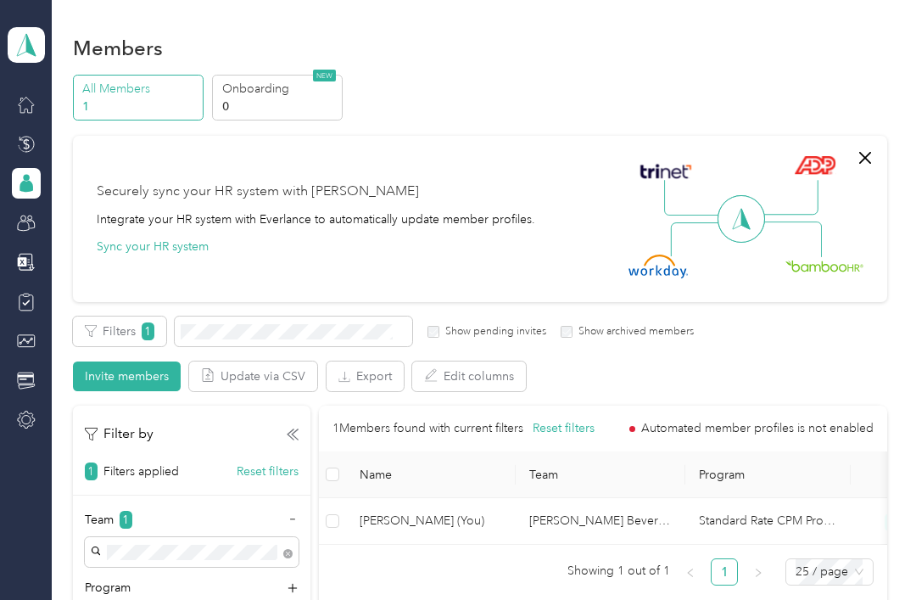
click at [31, 224] on icon at bounding box center [26, 223] width 19 height 19
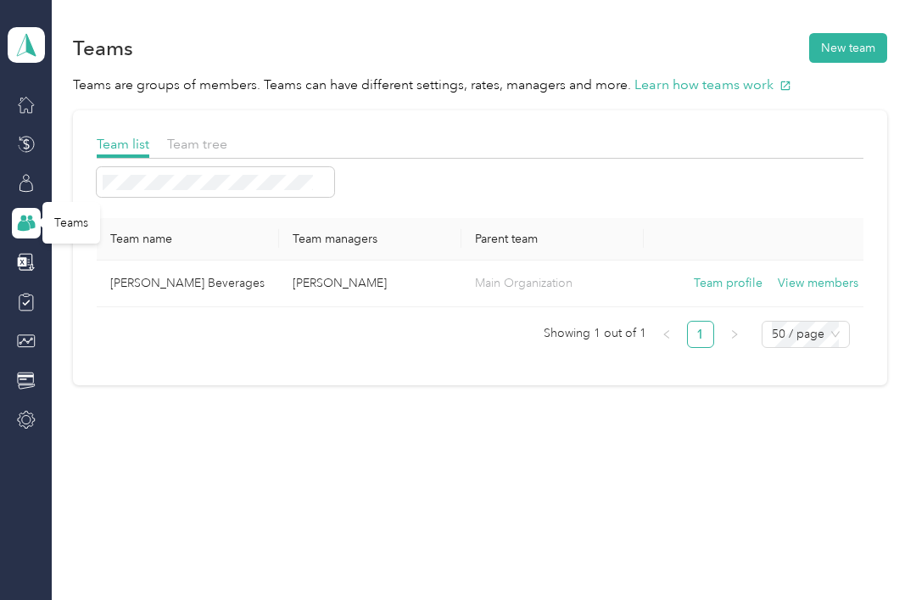
click at [38, 195] on div at bounding box center [26, 183] width 29 height 31
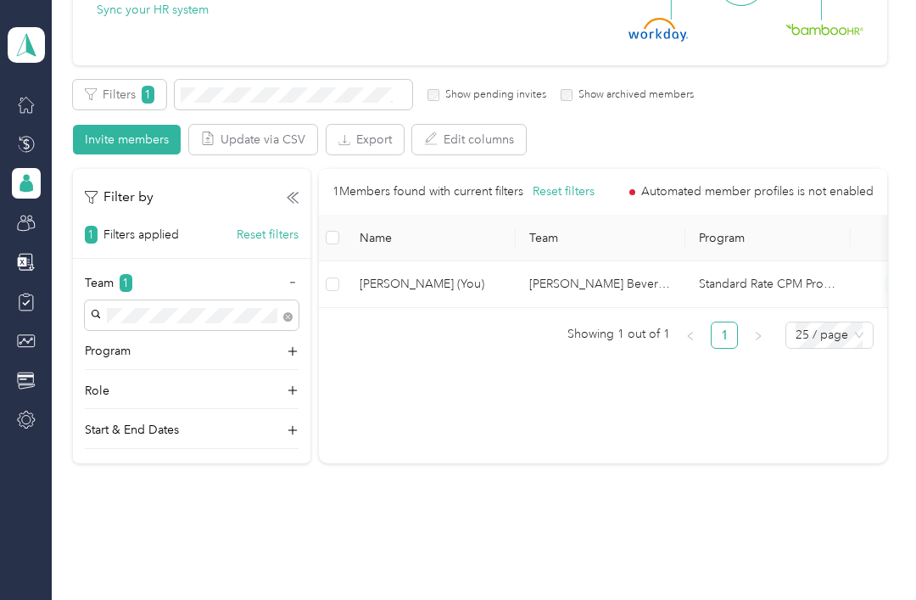
scroll to position [236, 0]
click at [561, 187] on button "Reset filters" at bounding box center [564, 192] width 62 height 19
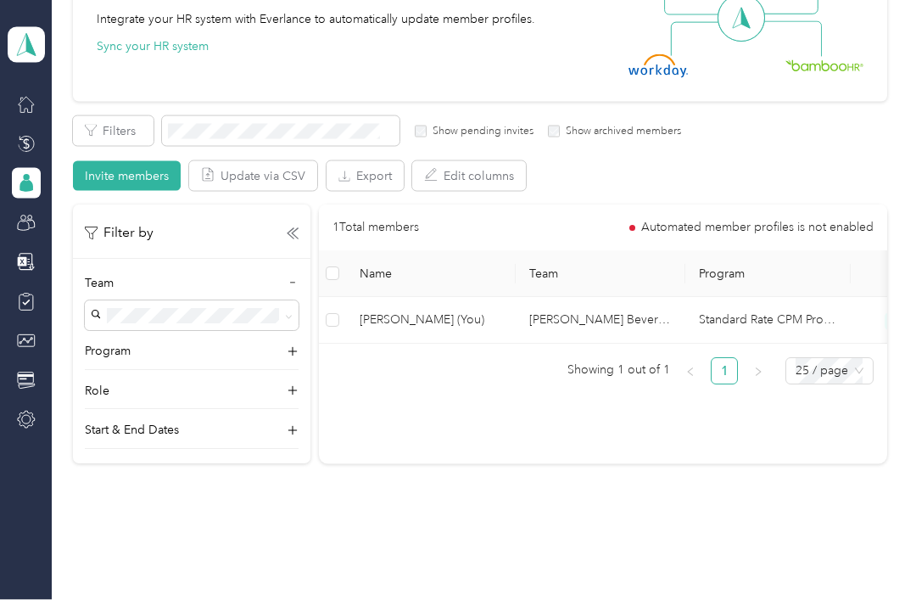
scroll to position [54, 0]
click at [845, 359] on span "25 / page" at bounding box center [829, 371] width 68 height 25
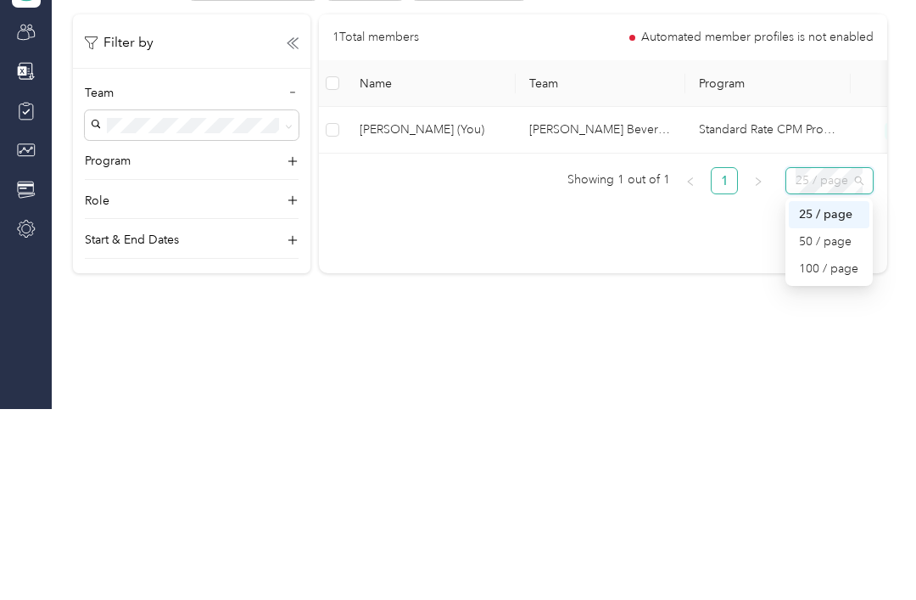
click at [670, 205] on div "1 Total members Automated member profiles is not enabled Name Team Program Stat…" at bounding box center [603, 334] width 568 height 259
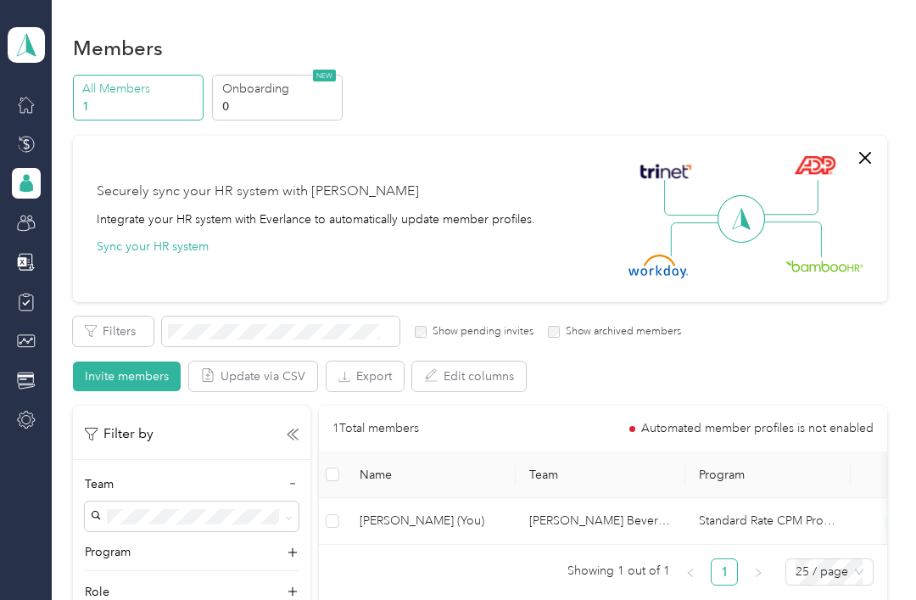
scroll to position [0, 0]
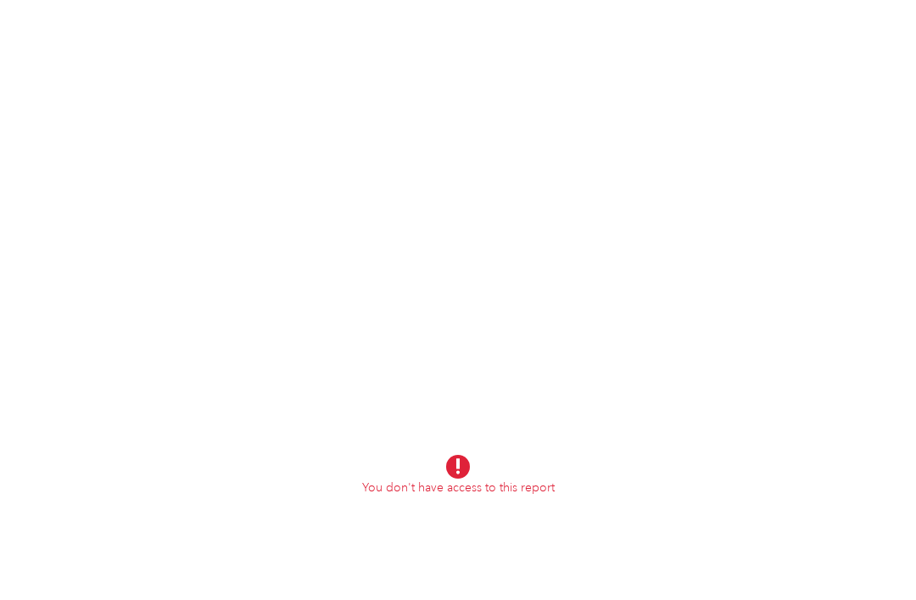
click at [771, 280] on div "You don't have access to this report" at bounding box center [458, 475] width 916 height 950
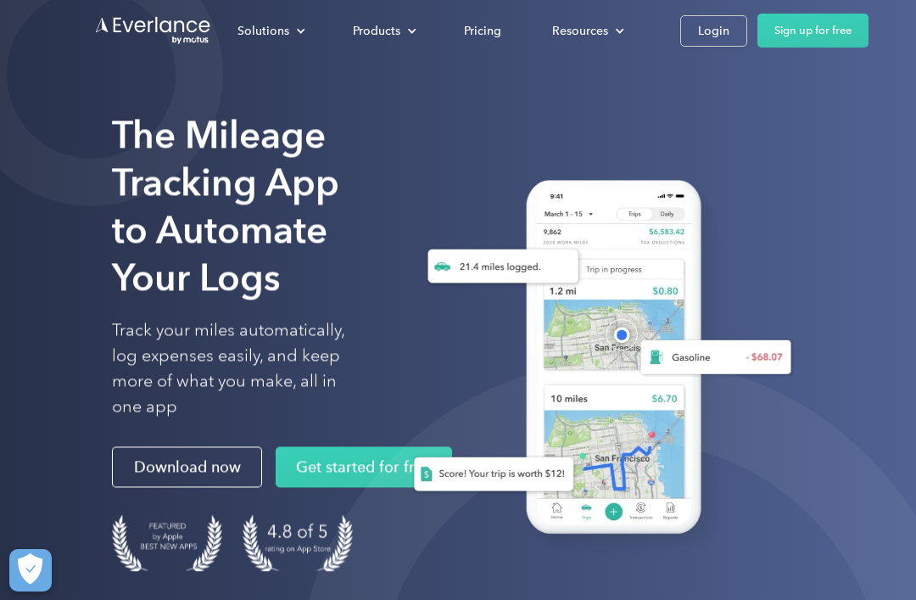
click at [706, 33] on div "Login" at bounding box center [713, 30] width 31 height 21
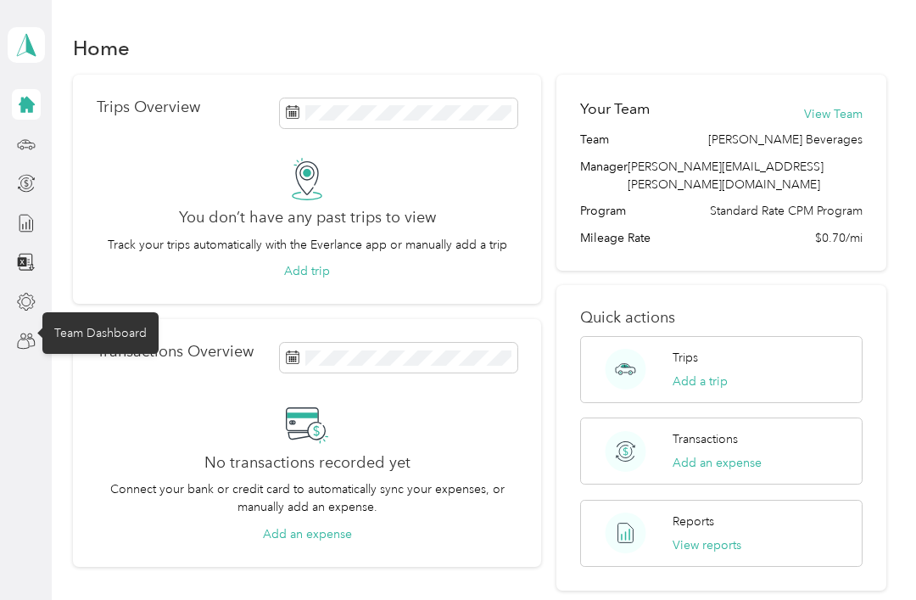
click at [26, 344] on icon at bounding box center [26, 341] width 19 height 19
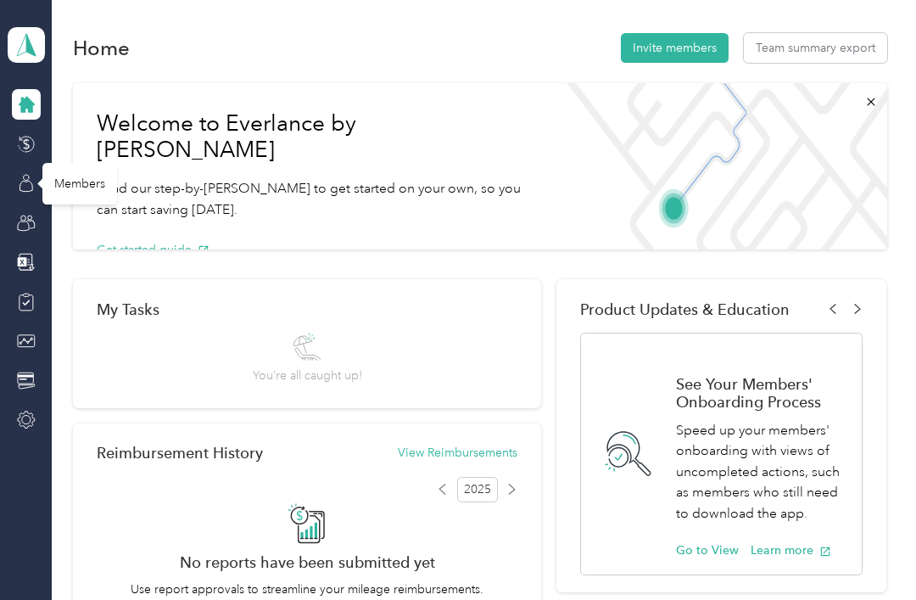
click at [63, 185] on div "Members" at bounding box center [79, 184] width 75 height 42
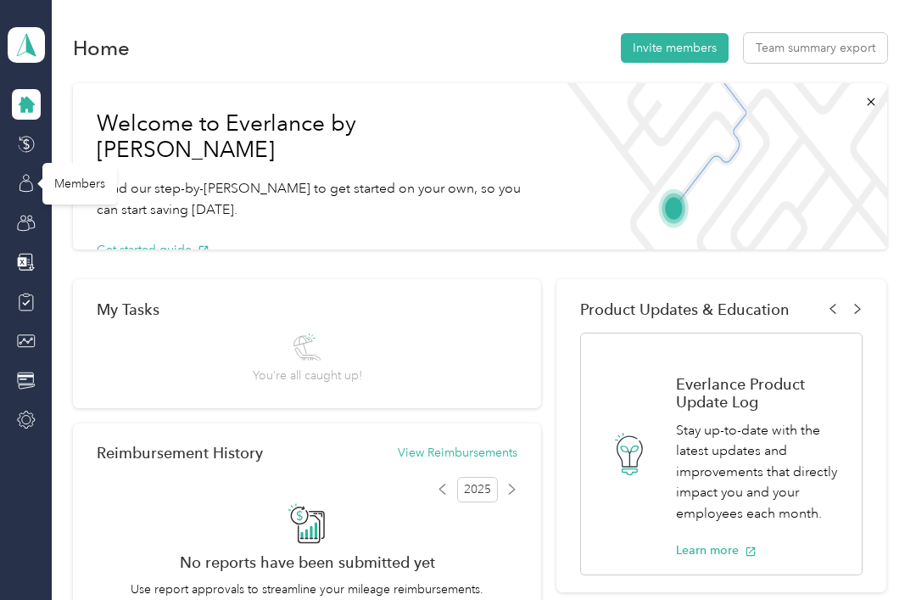
click at [70, 183] on div "Members" at bounding box center [79, 184] width 75 height 42
click at [53, 187] on div "Members" at bounding box center [79, 184] width 75 height 42
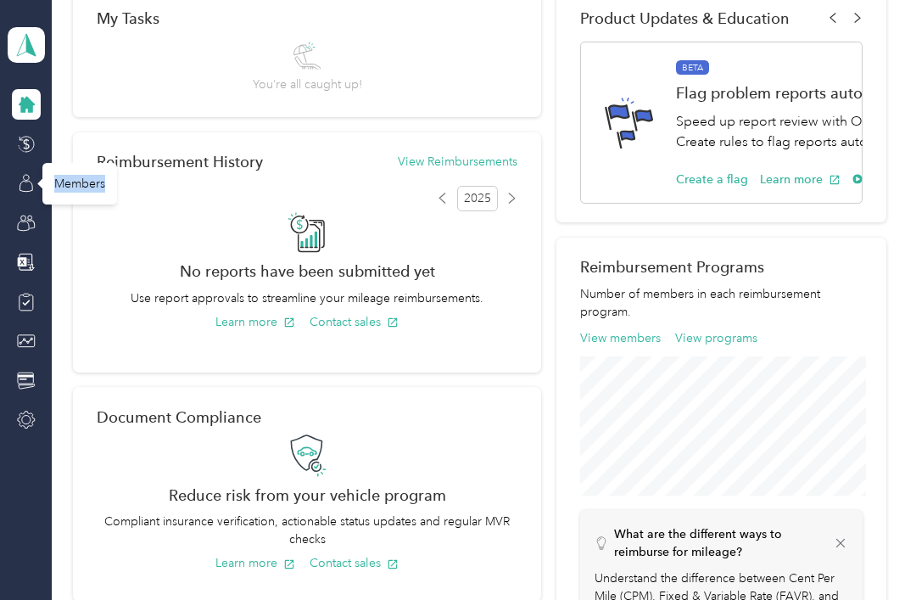
scroll to position [267, 0]
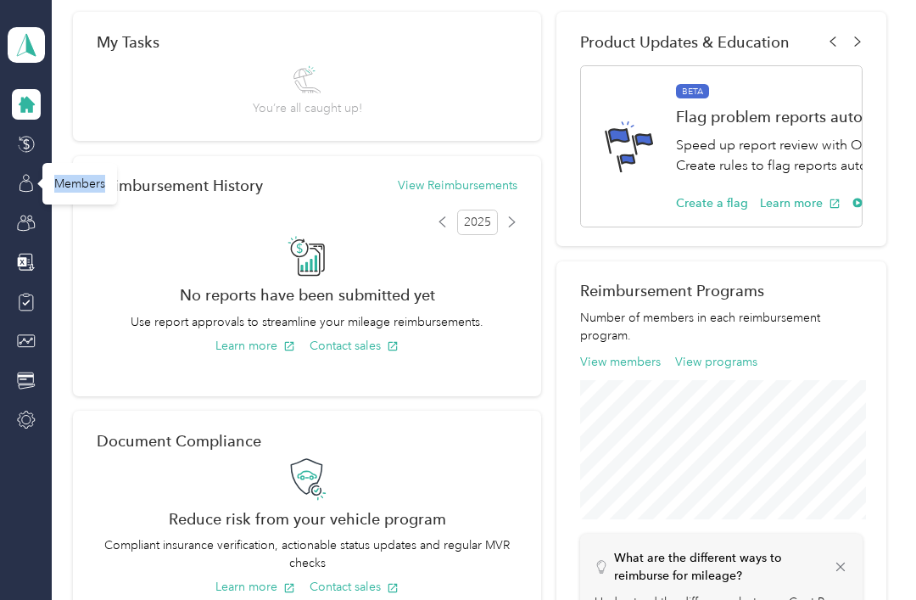
click at [25, 189] on icon at bounding box center [26, 183] width 19 height 19
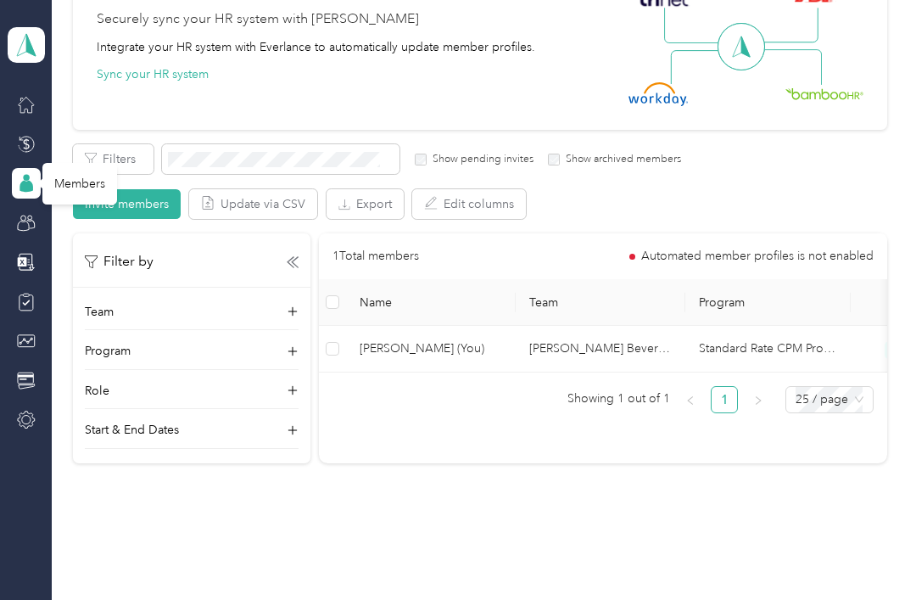
scroll to position [171, 0]
click at [102, 314] on p "Team" at bounding box center [99, 313] width 29 height 18
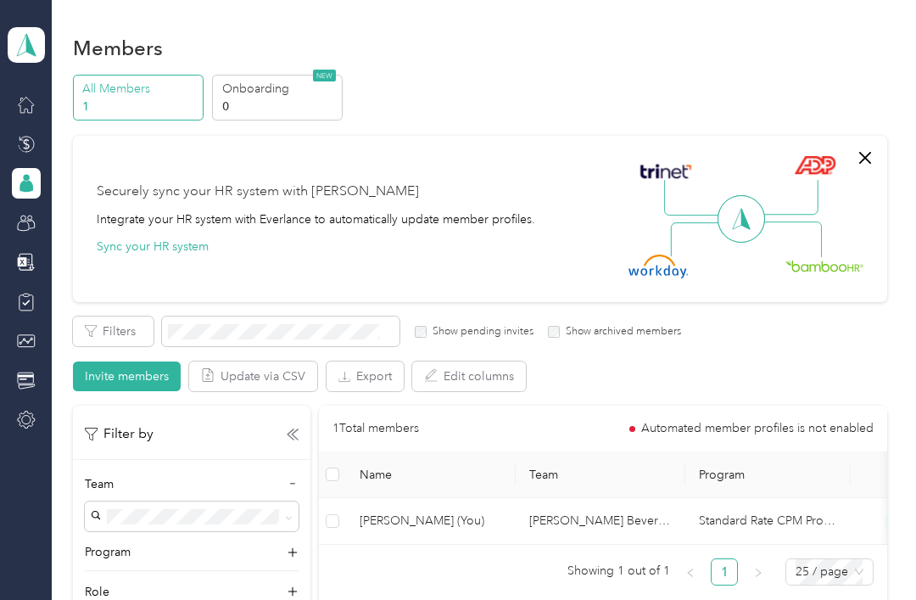
scroll to position [0, 0]
click at [163, 248] on button "Sync your HR system" at bounding box center [153, 246] width 112 height 18
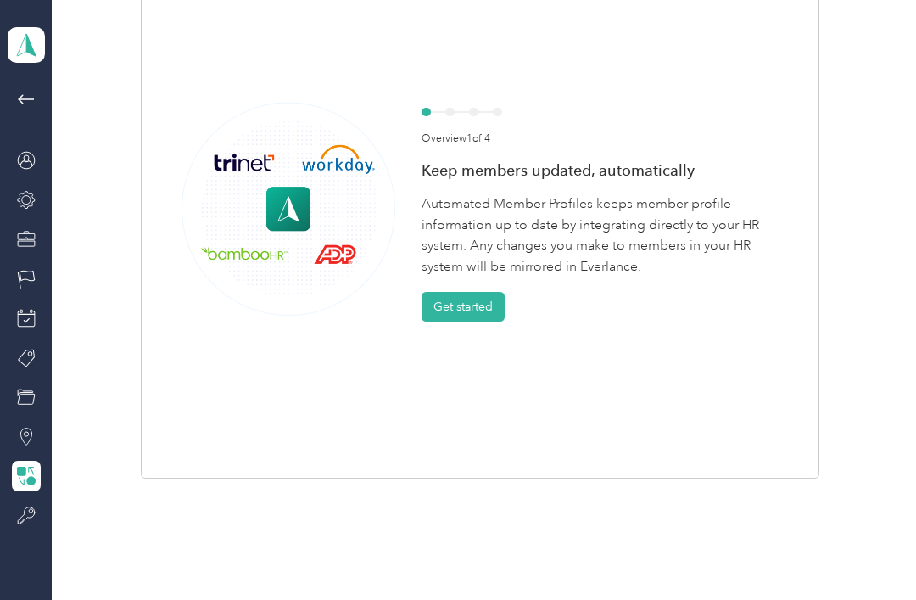
scroll to position [197, 0]
click at [477, 319] on button "Get started" at bounding box center [462, 308] width 83 height 30
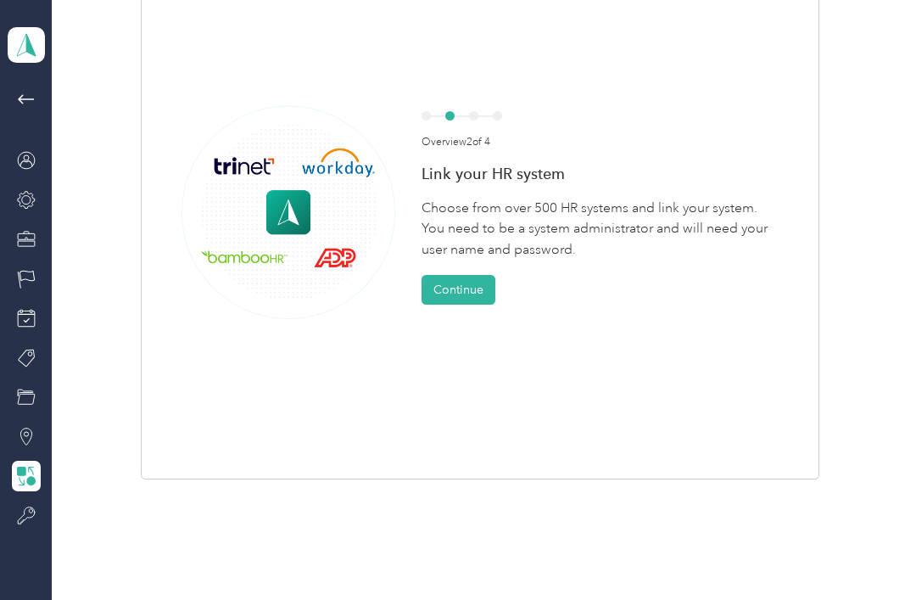
click at [461, 301] on button "Continue" at bounding box center [458, 290] width 74 height 30
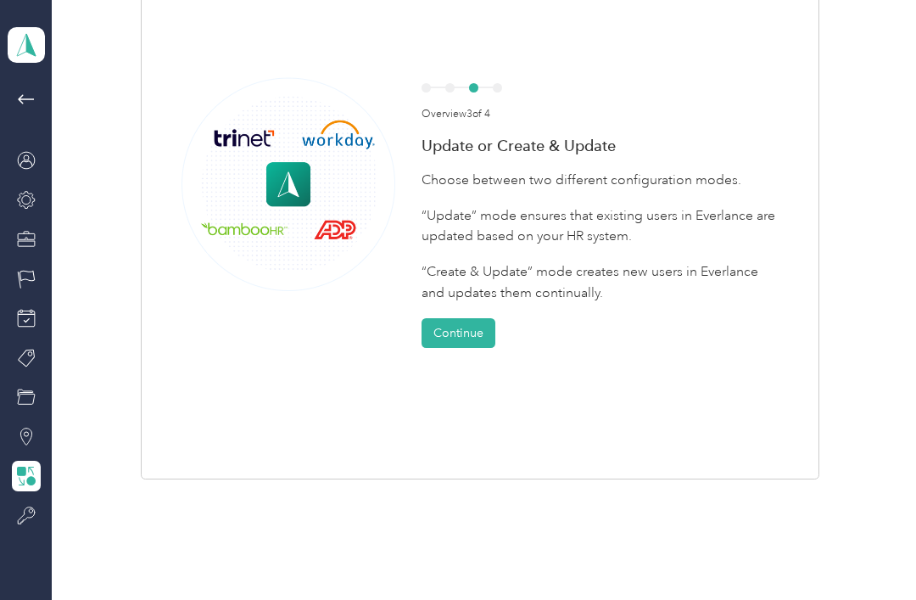
click at [471, 332] on button "Continue" at bounding box center [458, 333] width 74 height 30
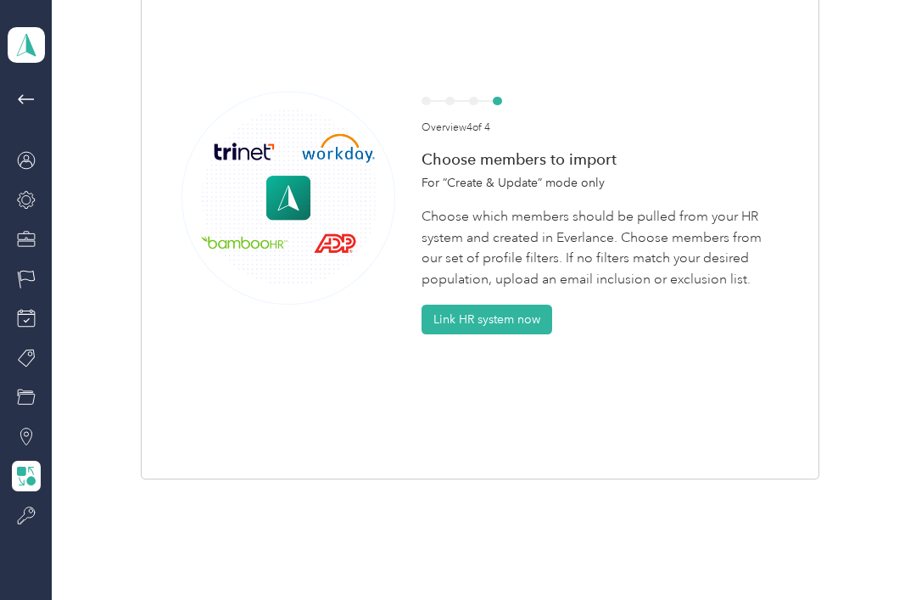
click at [506, 315] on button "Link HR system now" at bounding box center [486, 319] width 131 height 30
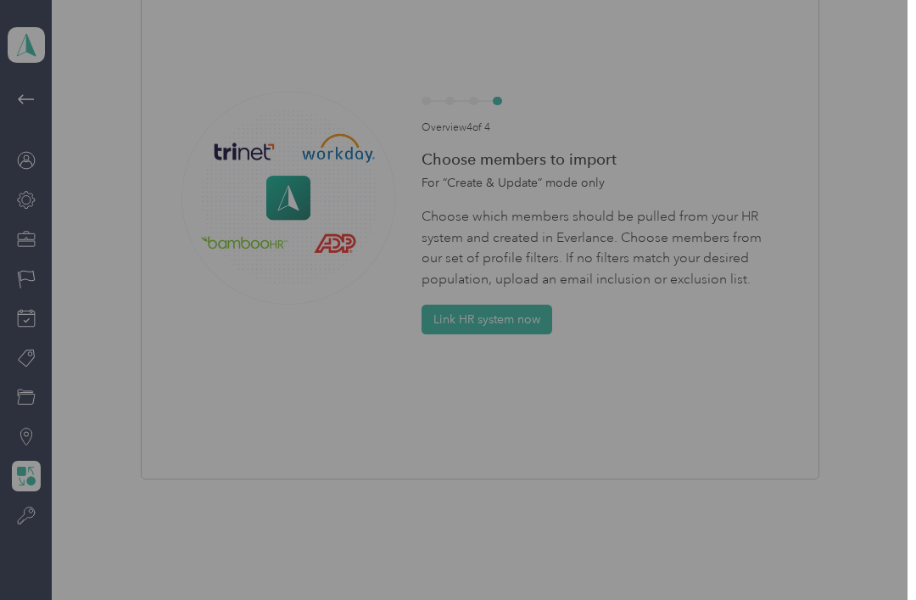
scroll to position [0, 0]
click at [804, 81] on button "button" at bounding box center [801, 91] width 36 height 30
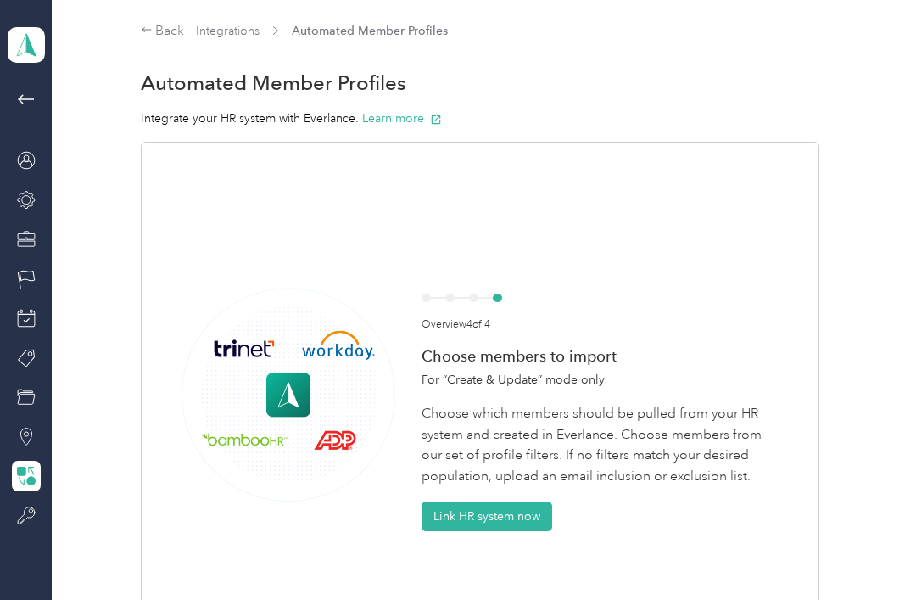
click at [402, 29] on span "Automated Member Profiles" at bounding box center [370, 31] width 156 height 18
click at [391, 32] on span "Automated Member Profiles" at bounding box center [370, 31] width 156 height 18
click at [502, 515] on button "Link HR system now" at bounding box center [486, 516] width 131 height 30
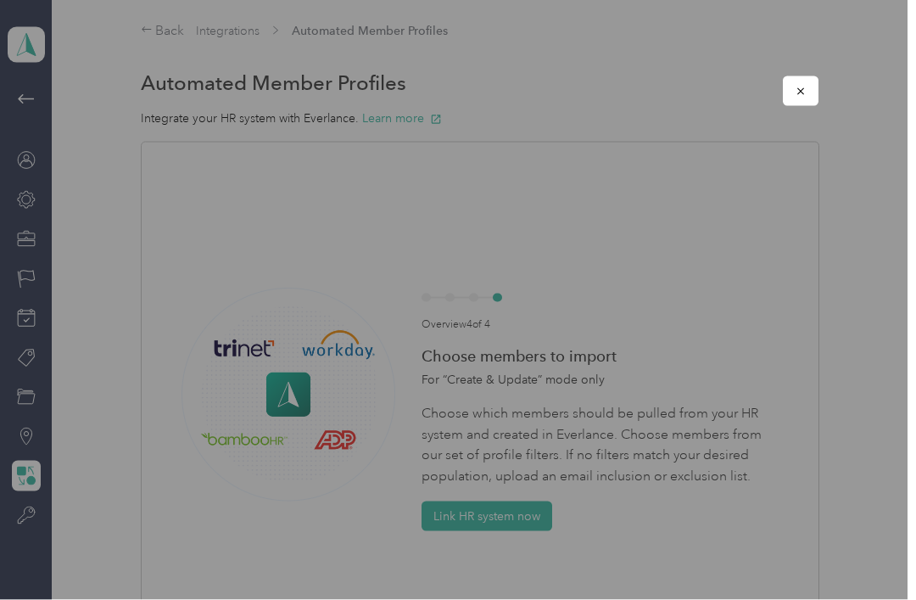
scroll to position [54, 0]
click at [800, 90] on icon "button" at bounding box center [801, 92] width 12 height 12
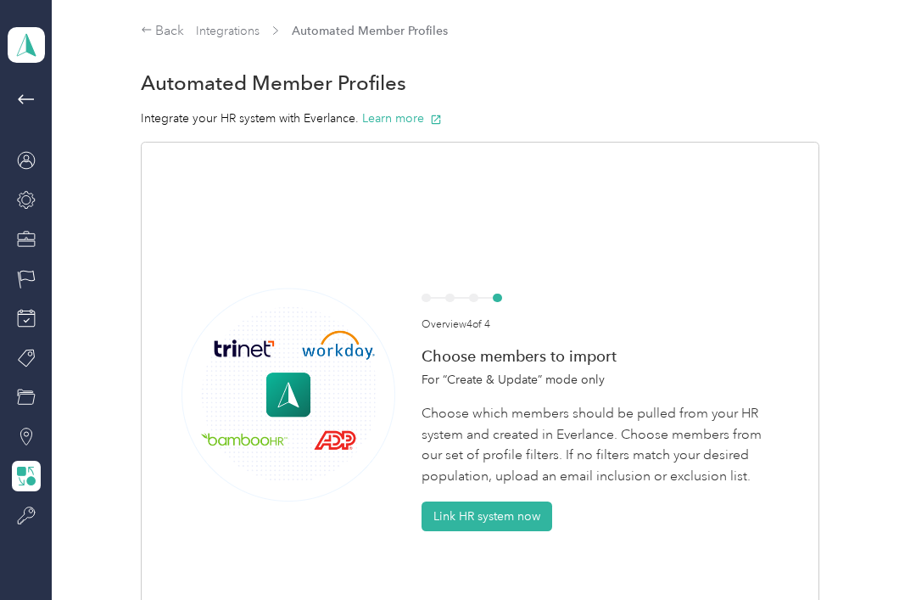
click at [5, 337] on aside "[PERSON_NAME] Beverages Team dashboard" at bounding box center [26, 300] width 52 height 600
click at [56, 377] on div "Categories" at bounding box center [83, 398] width 82 height 42
click at [82, 158] on div "Team Profile" at bounding box center [86, 161] width 89 height 42
click at [79, 167] on div "Team Profile" at bounding box center [86, 161] width 89 height 42
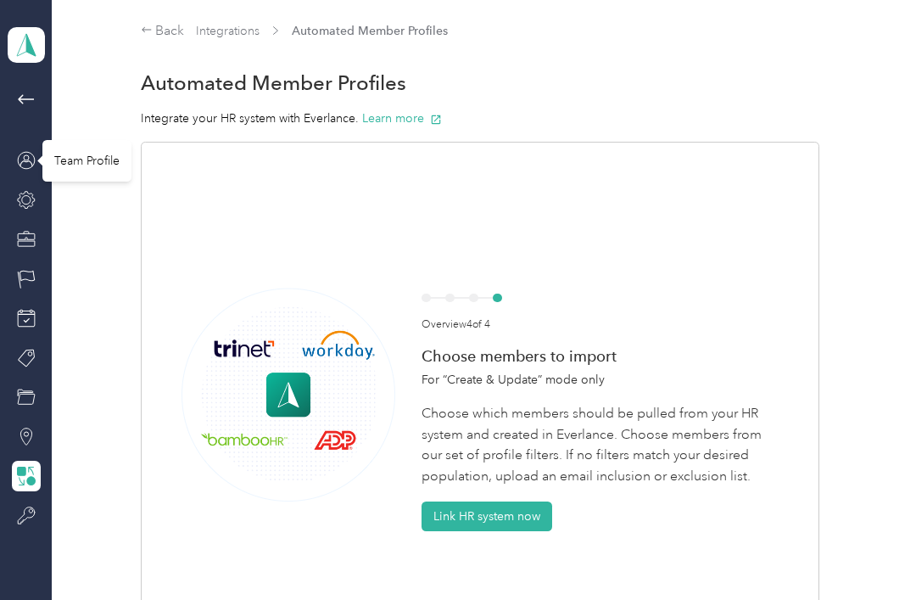
click at [25, 163] on icon at bounding box center [26, 160] width 19 height 19
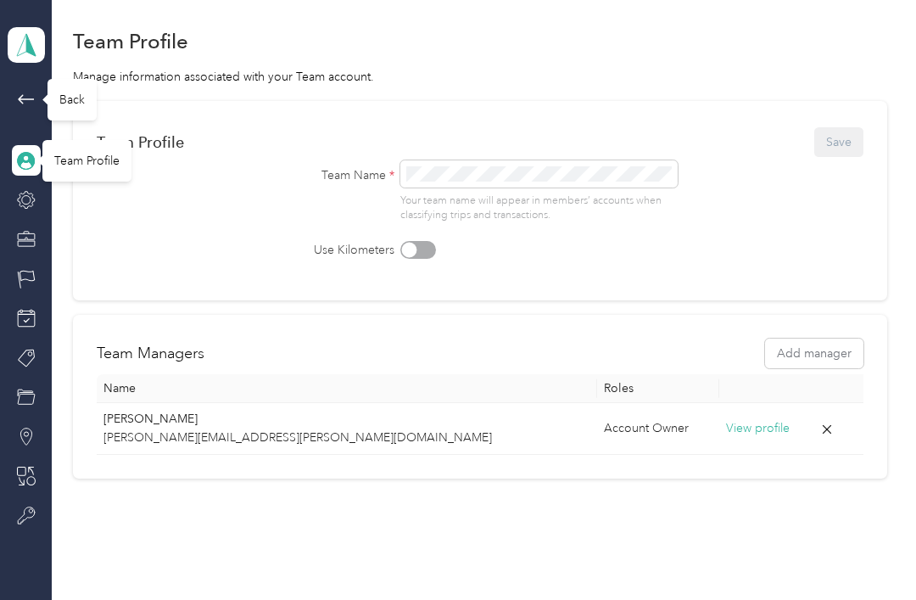
click at [12, 93] on span at bounding box center [26, 99] width 29 height 20
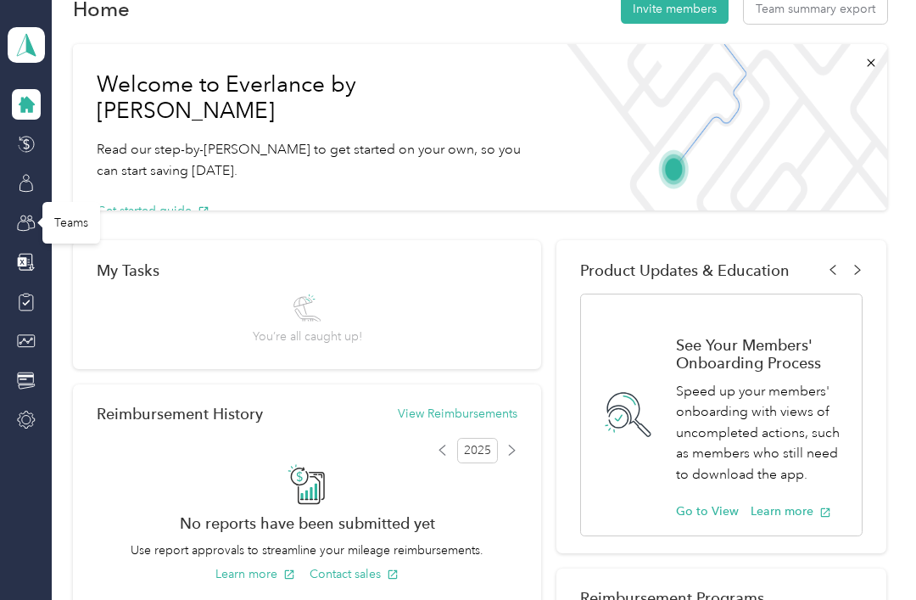
click at [55, 222] on div "Teams" at bounding box center [71, 223] width 58 height 42
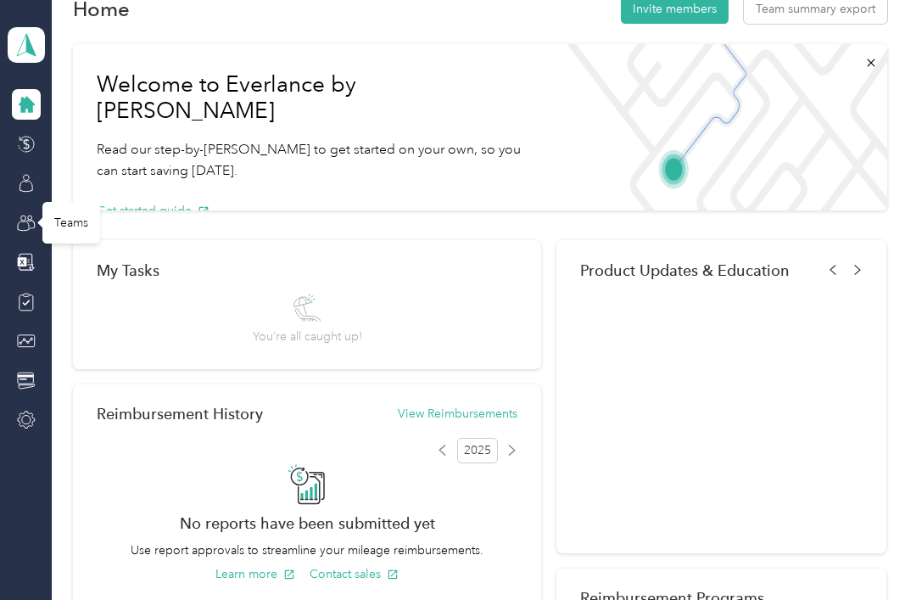
click at [18, 229] on icon at bounding box center [23, 224] width 11 height 9
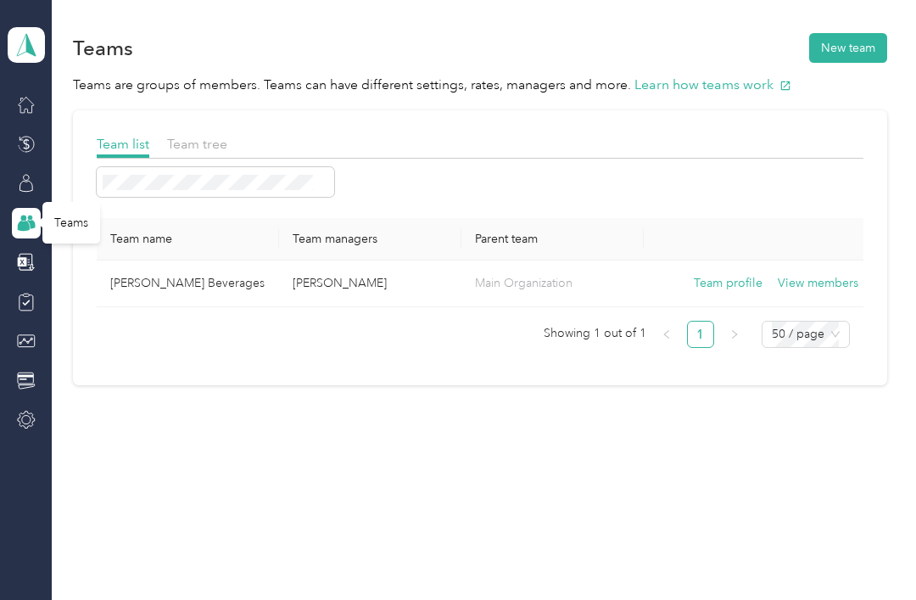
scroll to position [54, 0]
click at [138, 260] on td "[PERSON_NAME] Beverages" at bounding box center [188, 283] width 182 height 47
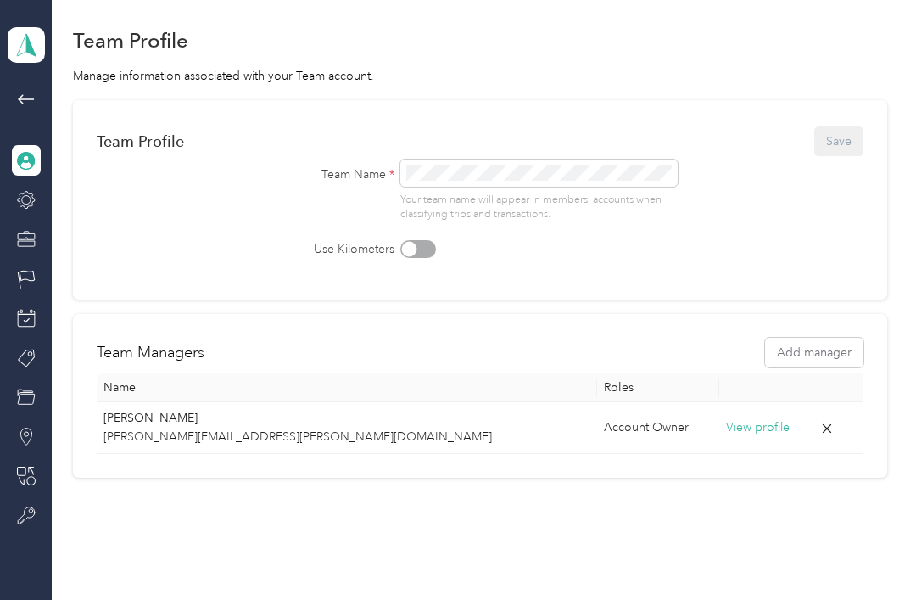
scroll to position [39, 0]
click at [47, 79] on div "Back" at bounding box center [71, 100] width 49 height 42
click at [24, 89] on icon at bounding box center [26, 99] width 20 height 20
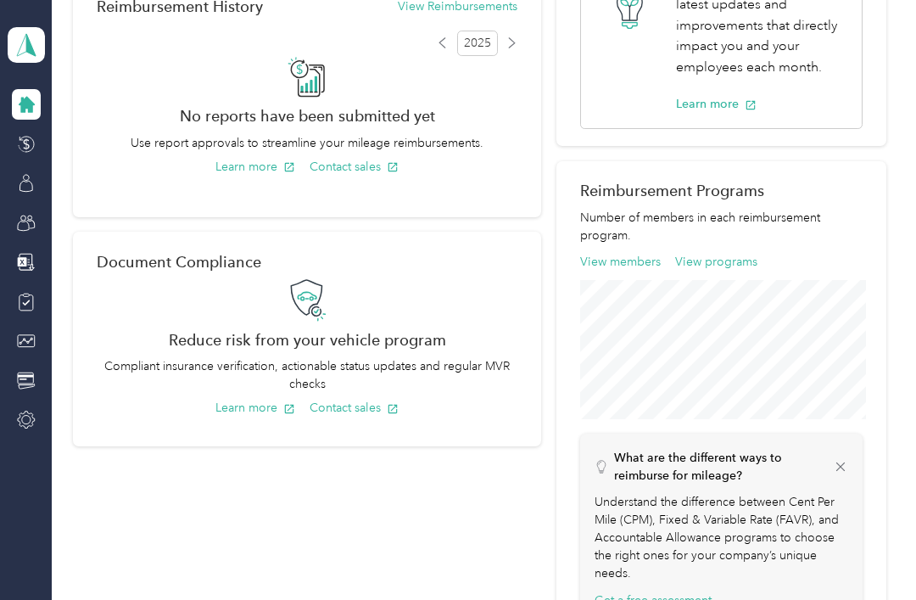
scroll to position [448, 0]
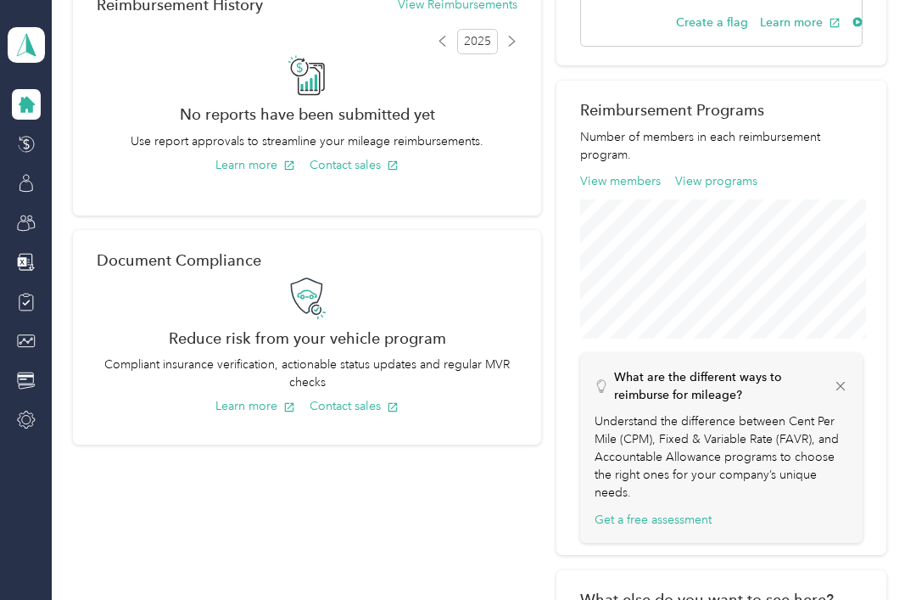
click at [619, 172] on button "View members" at bounding box center [620, 181] width 81 height 18
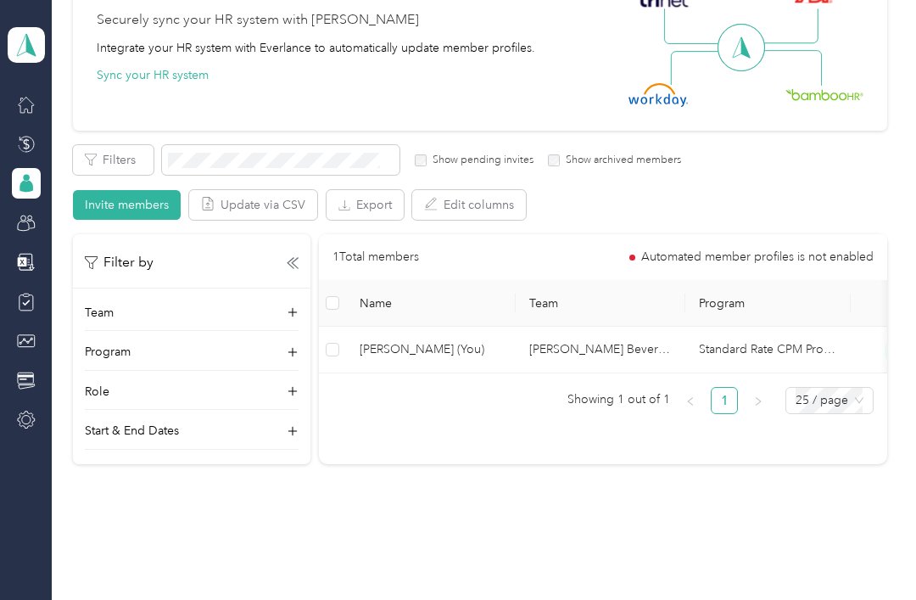
click at [830, 388] on span "25 / page" at bounding box center [829, 400] width 68 height 25
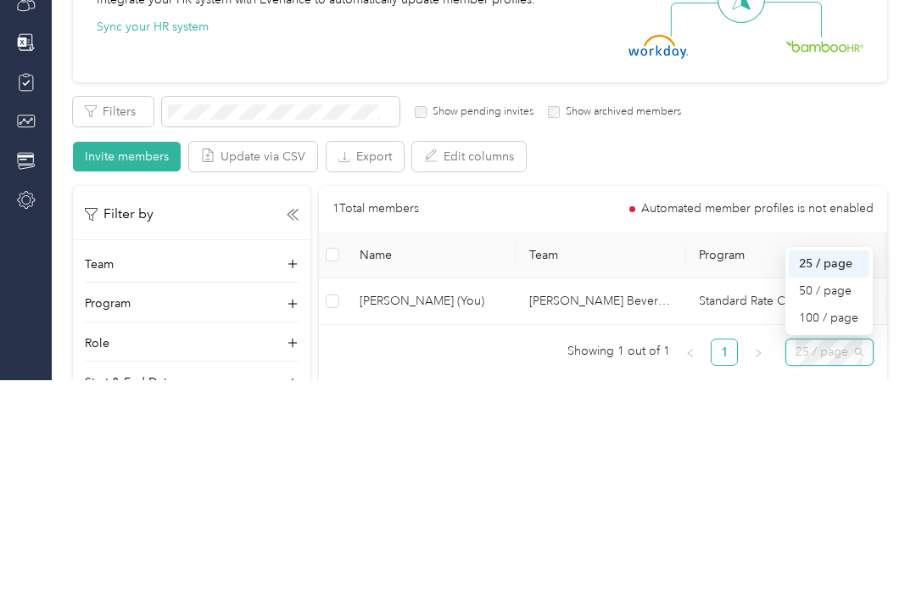
scroll to position [0, 0]
click at [93, 475] on p "Team" at bounding box center [99, 484] width 29 height 18
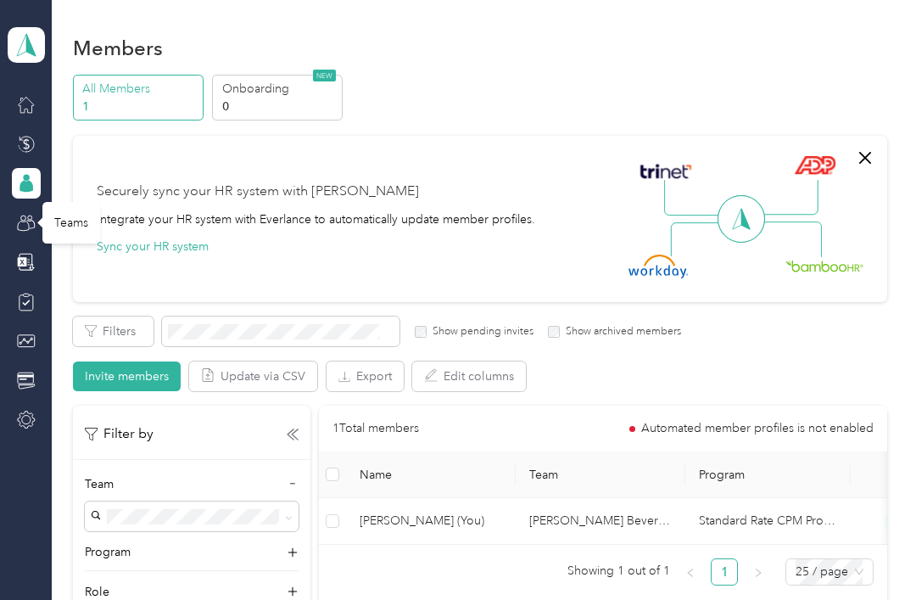
click at [53, 202] on div "Teams" at bounding box center [71, 223] width 58 height 42
click at [71, 202] on div "Teams" at bounding box center [71, 223] width 58 height 42
click at [29, 220] on icon at bounding box center [23, 224] width 11 height 9
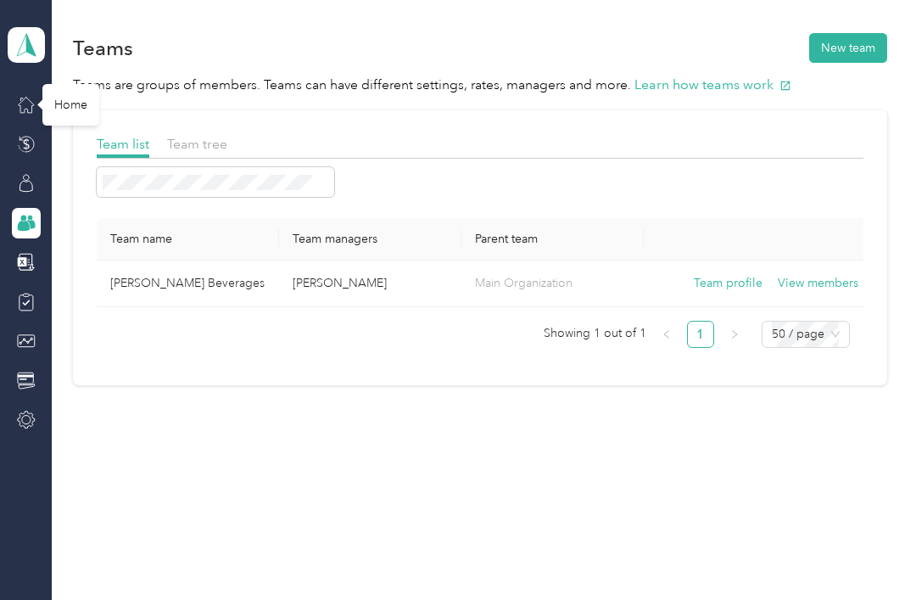
click at [21, 109] on icon at bounding box center [26, 104] width 19 height 19
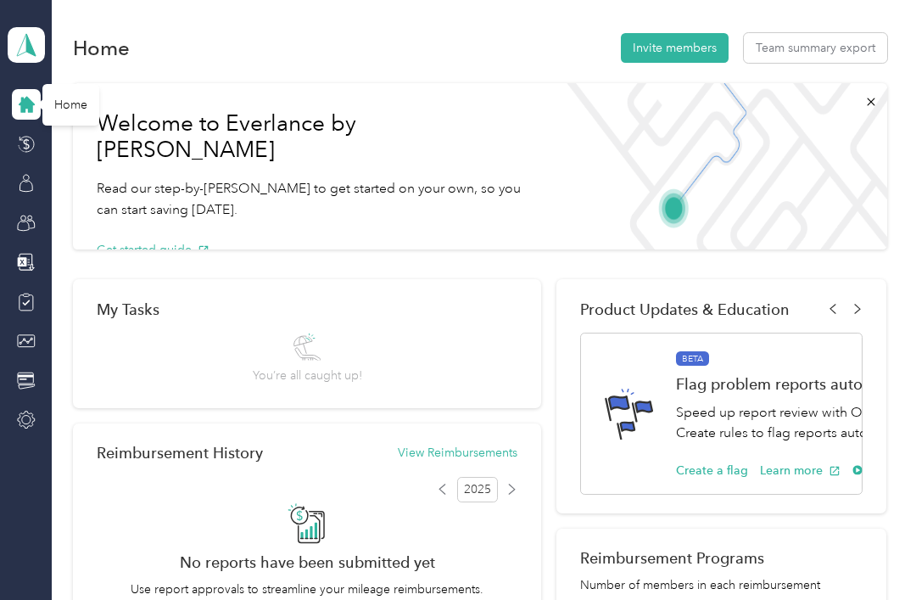
click at [806, 53] on button "Team summary export" at bounding box center [815, 48] width 143 height 30
